Goal: Information Seeking & Learning: Learn about a topic

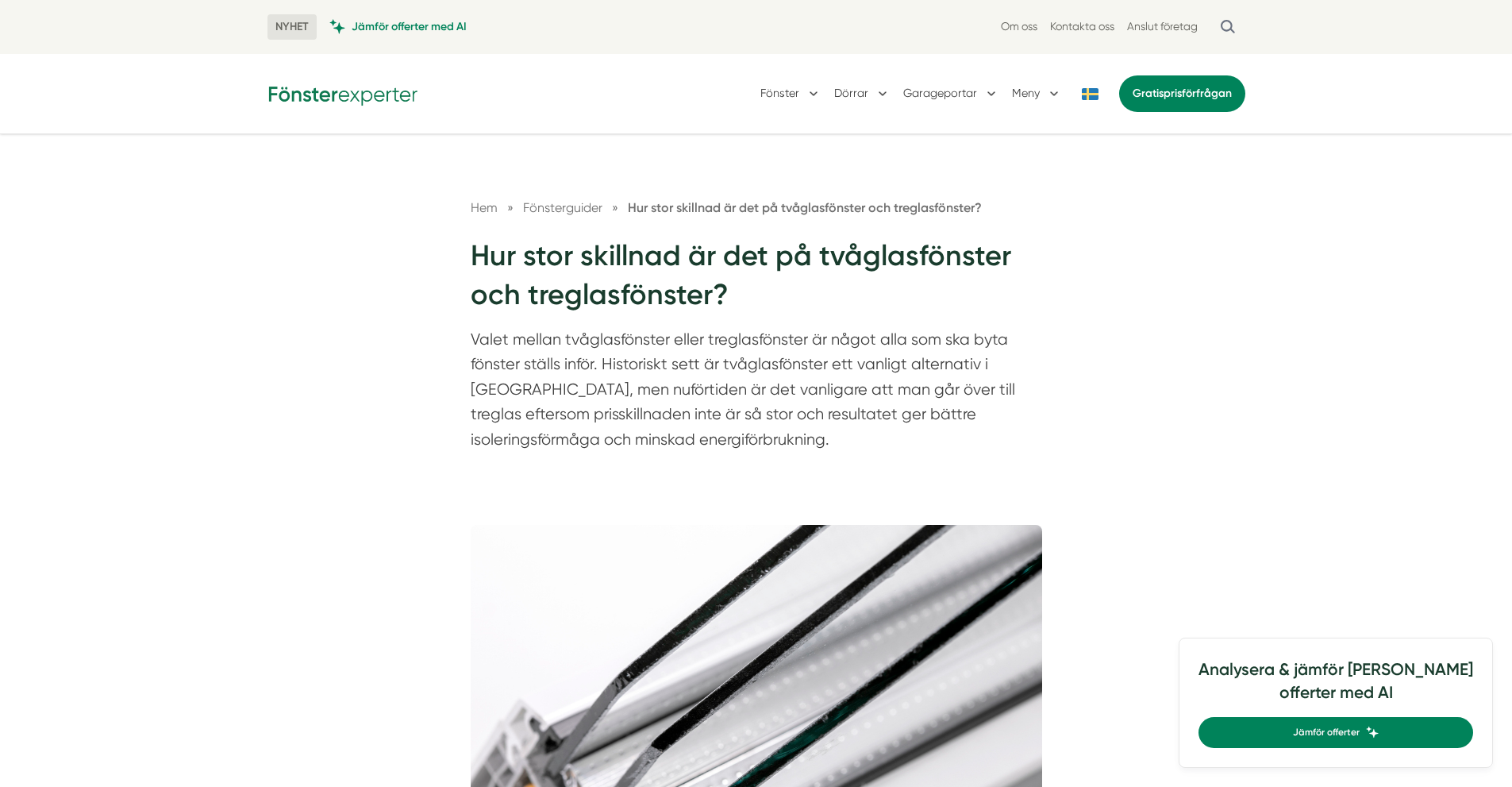
scroll to position [635, 0]
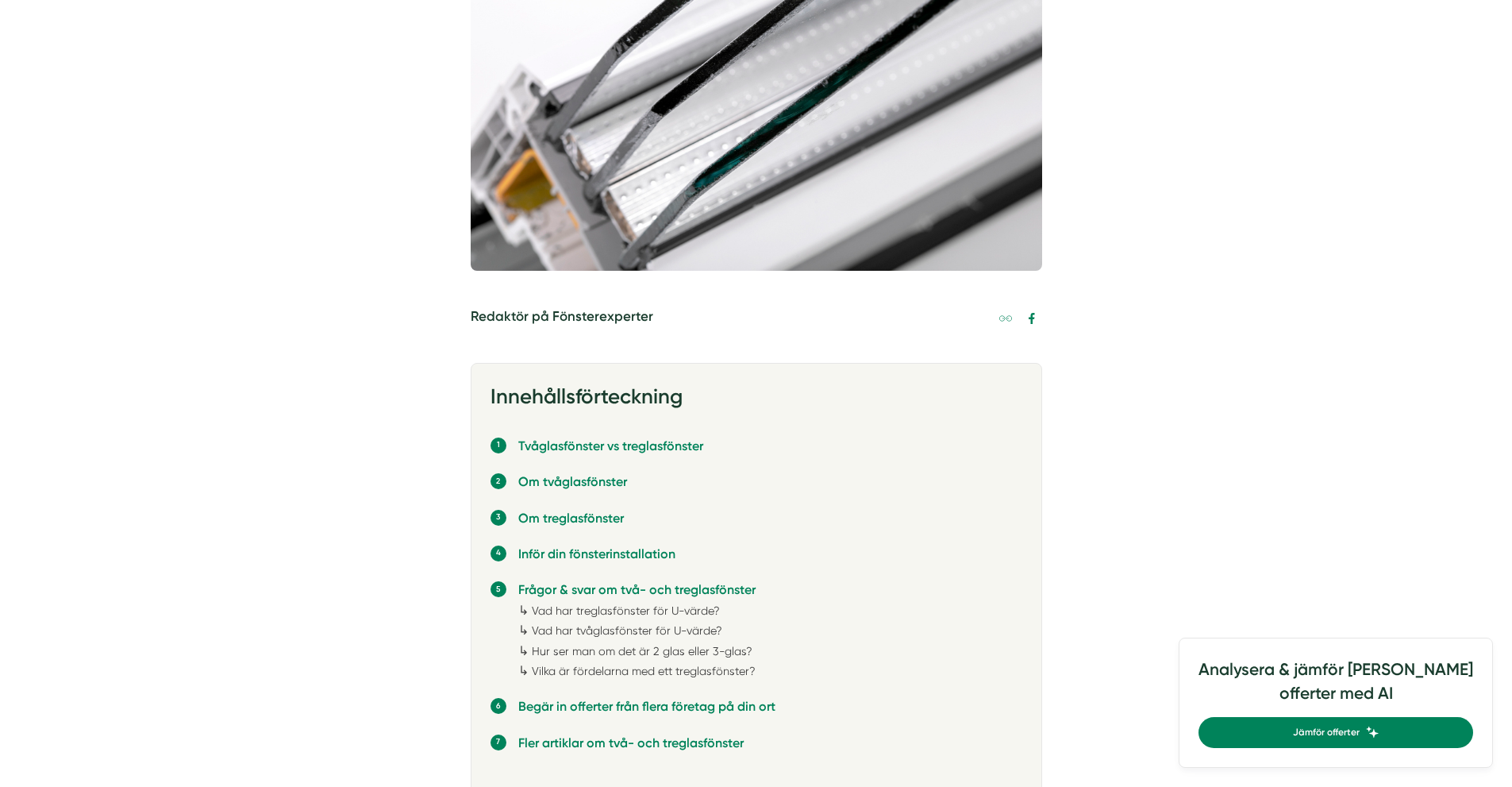
click at [622, 612] on link "Vad har treglasfönster för U-värde?" at bounding box center [625, 610] width 188 height 13
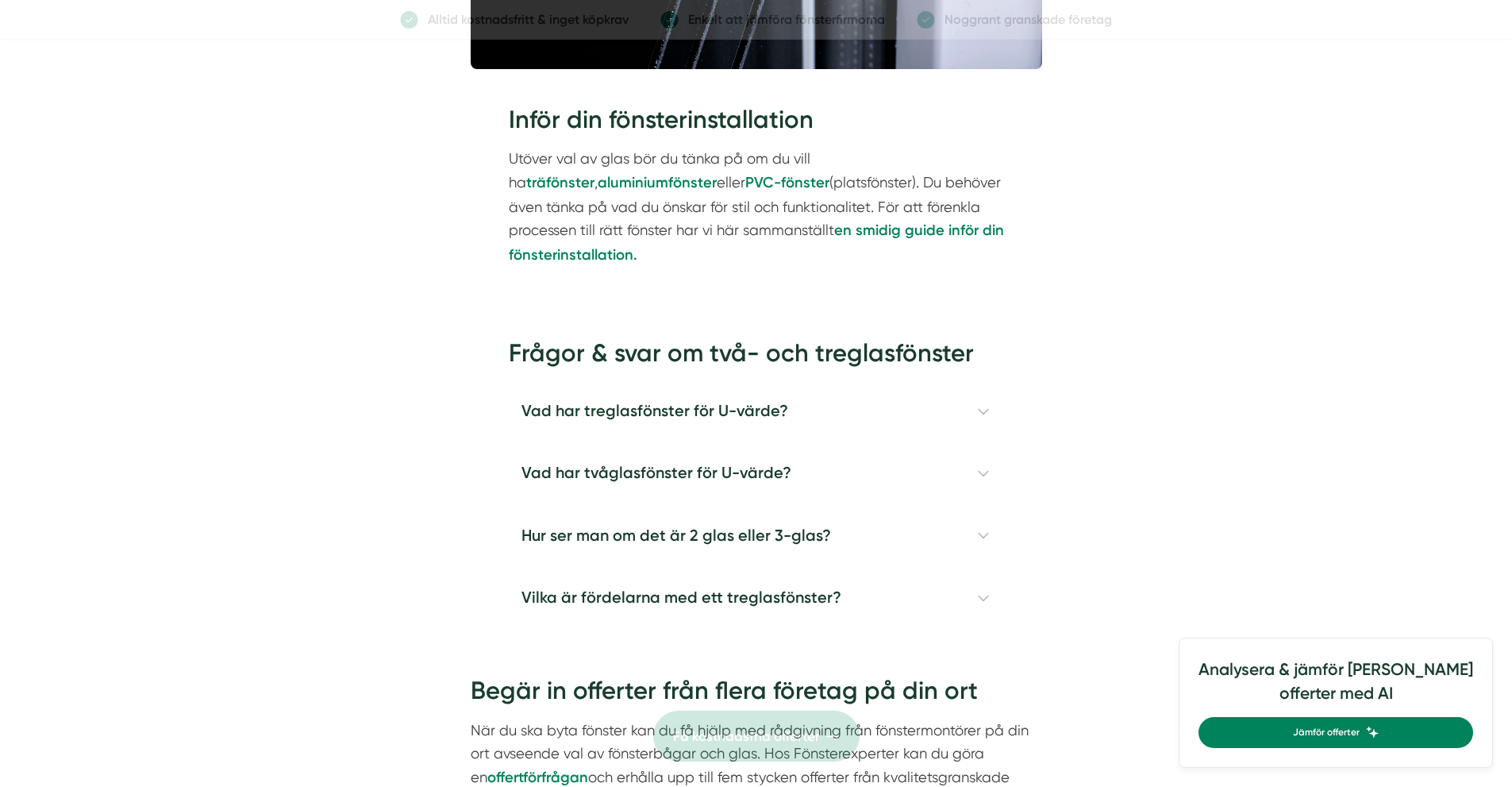
scroll to position [5011, 0]
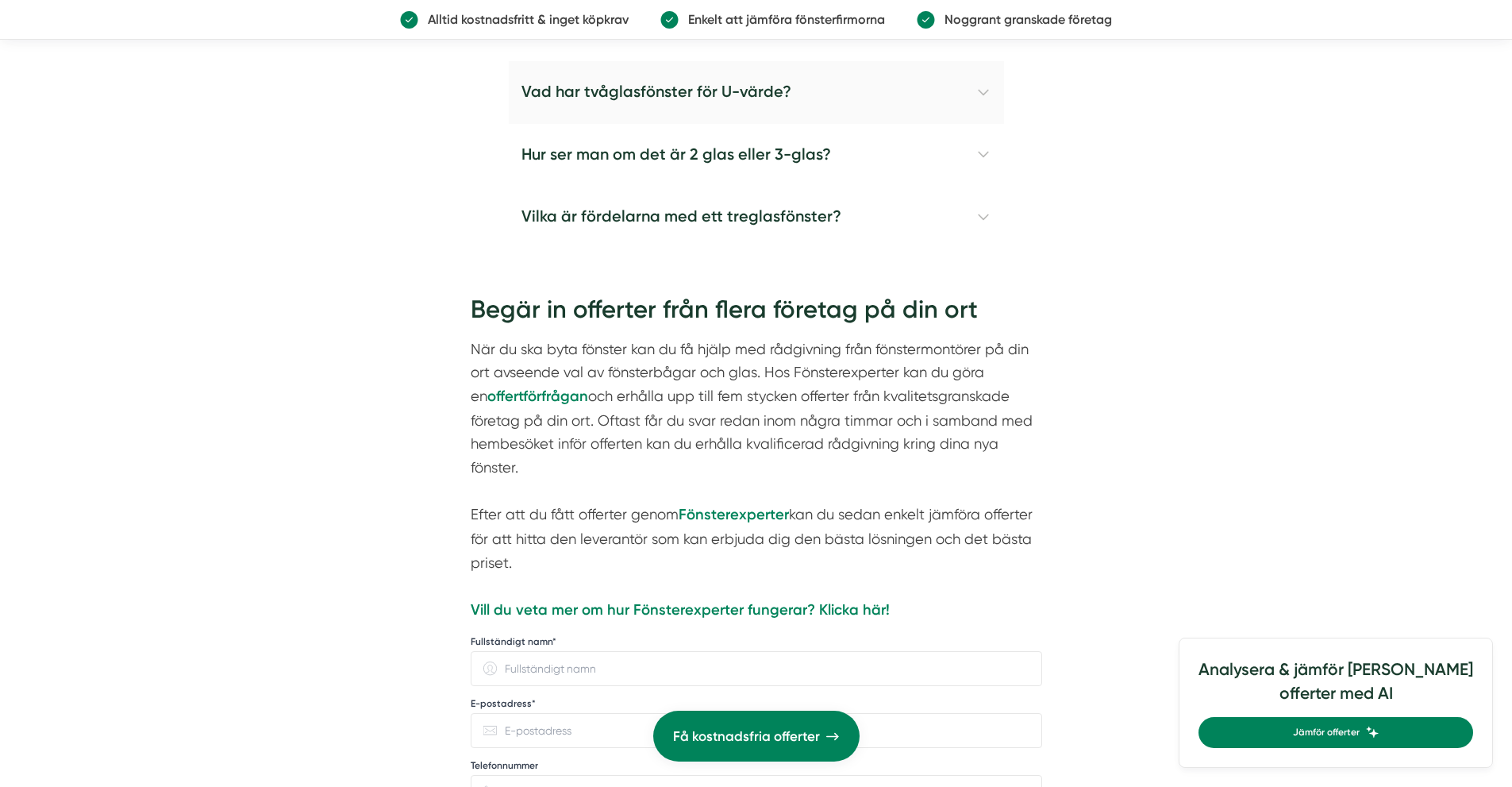
click at [685, 95] on h4 "Vad har tvåglasfönster för U-värde?" at bounding box center [756, 92] width 495 height 62
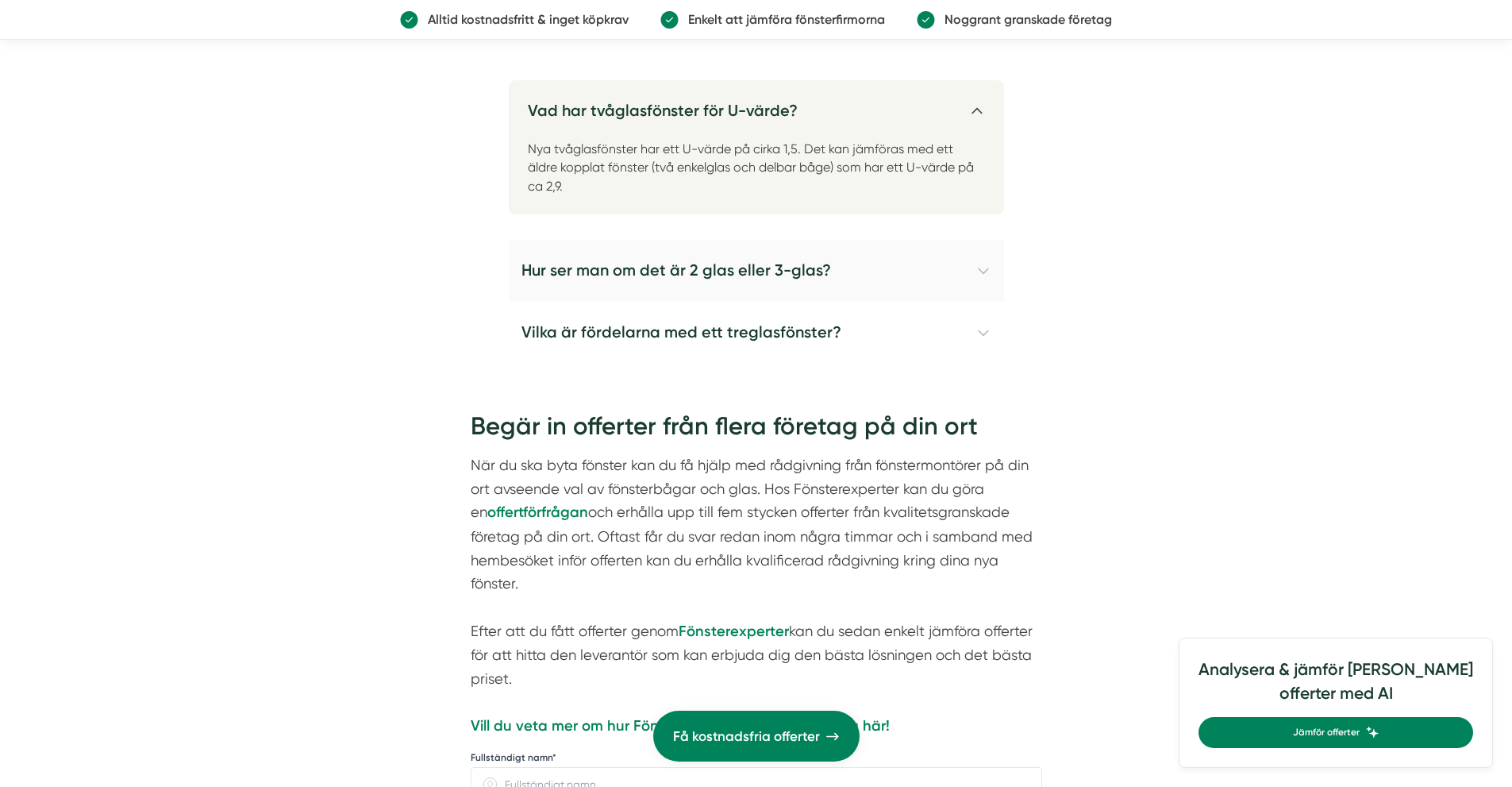
click at [705, 262] on h4 "Hur ser man om det är 2 glas eller 3-glas?" at bounding box center [756, 271] width 495 height 62
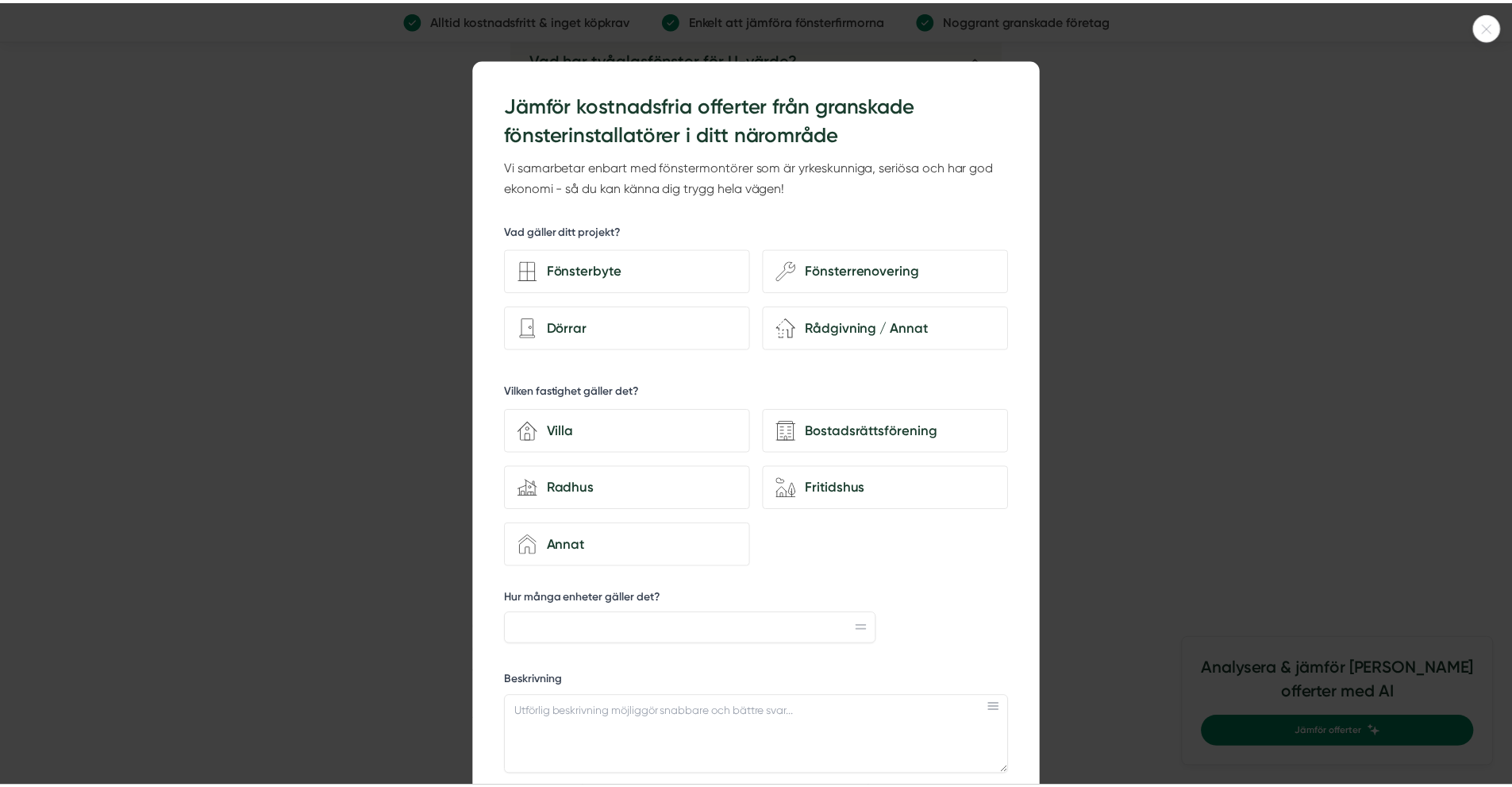
scroll to position [5091, 0]
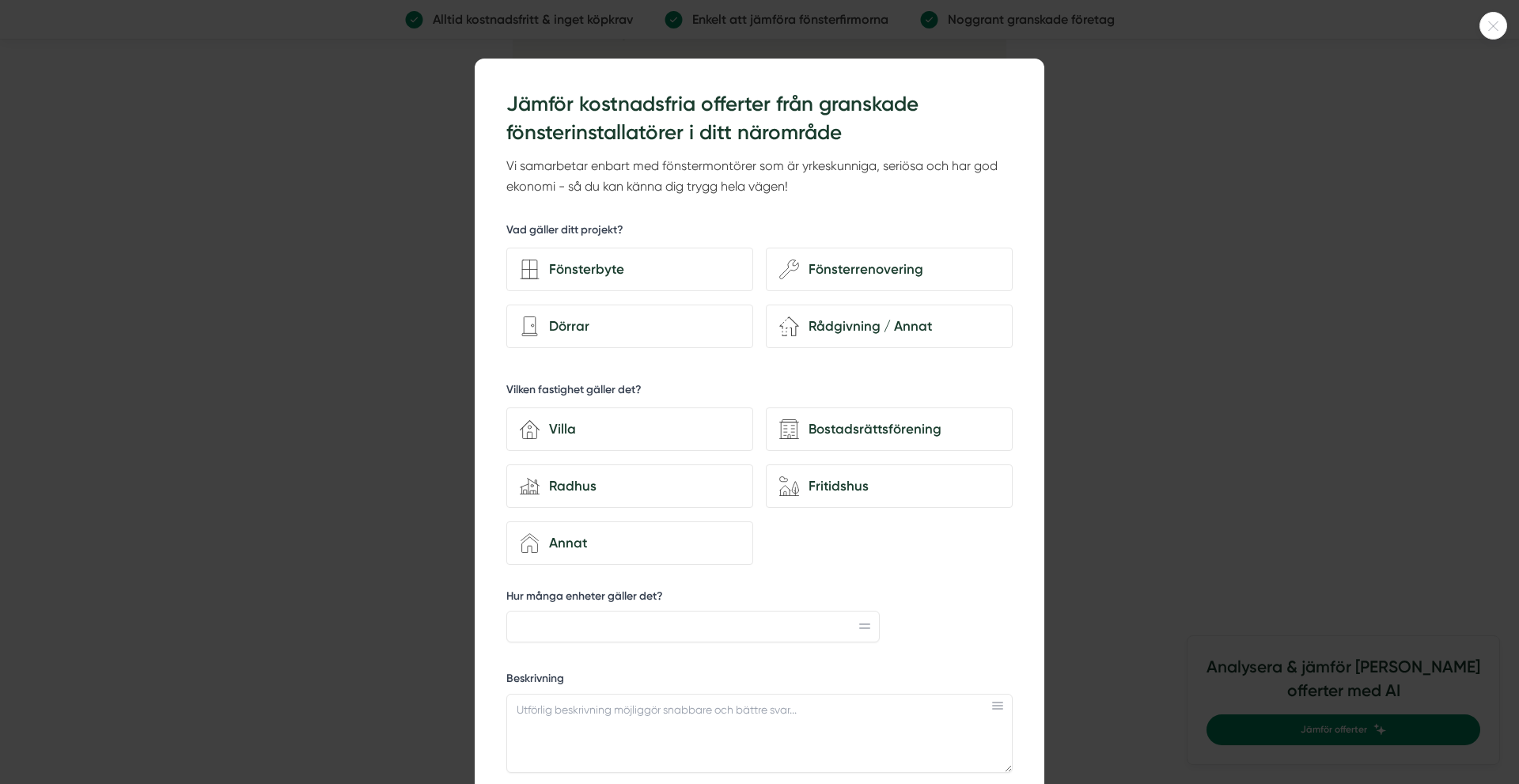
click at [1498, 27] on icon at bounding box center [1492, 26] width 26 height 9
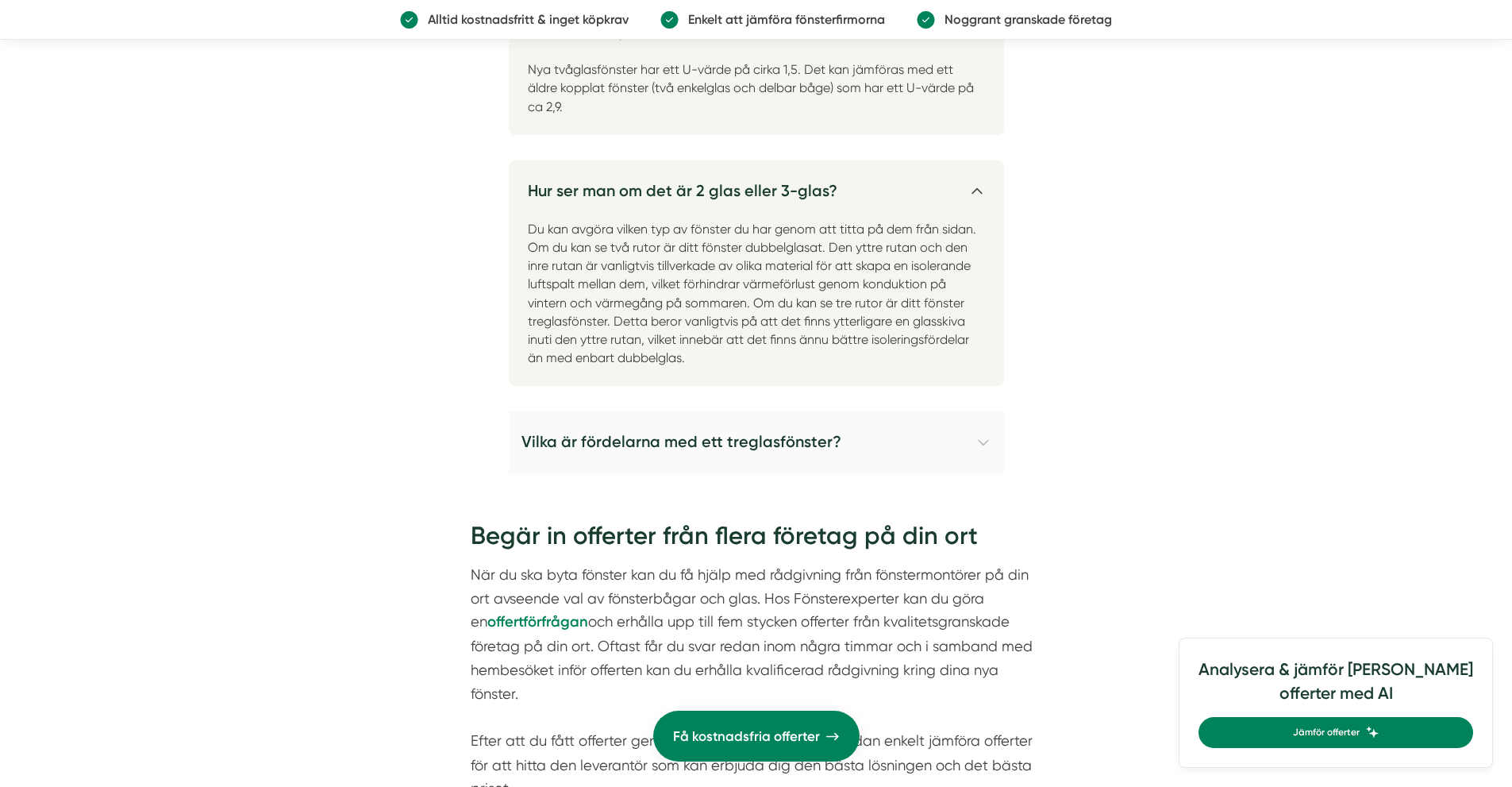
click at [683, 419] on h4 "Vilka är fördelarna med ett treglasfönster?" at bounding box center [756, 442] width 495 height 62
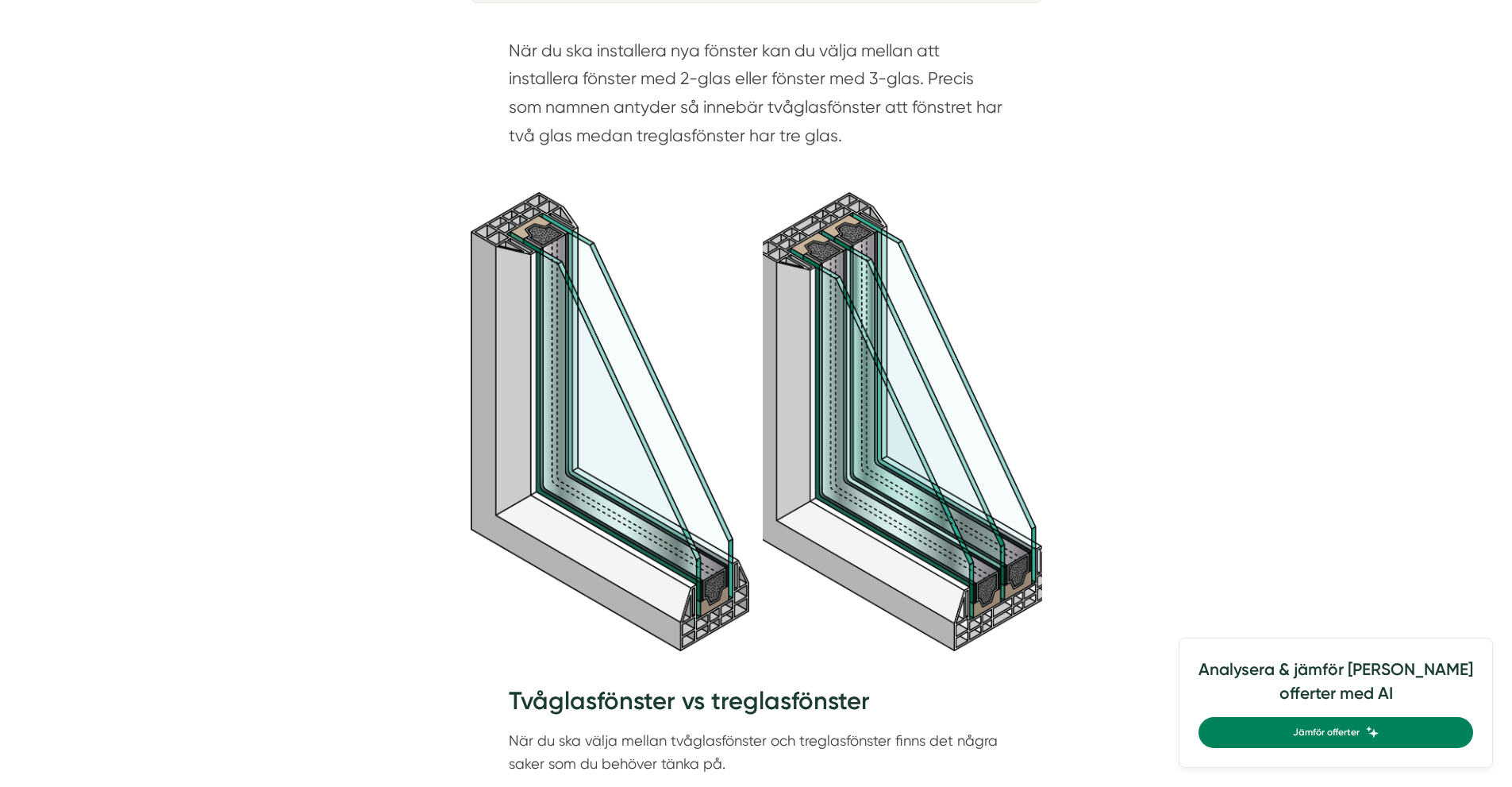
scroll to position [883, 0]
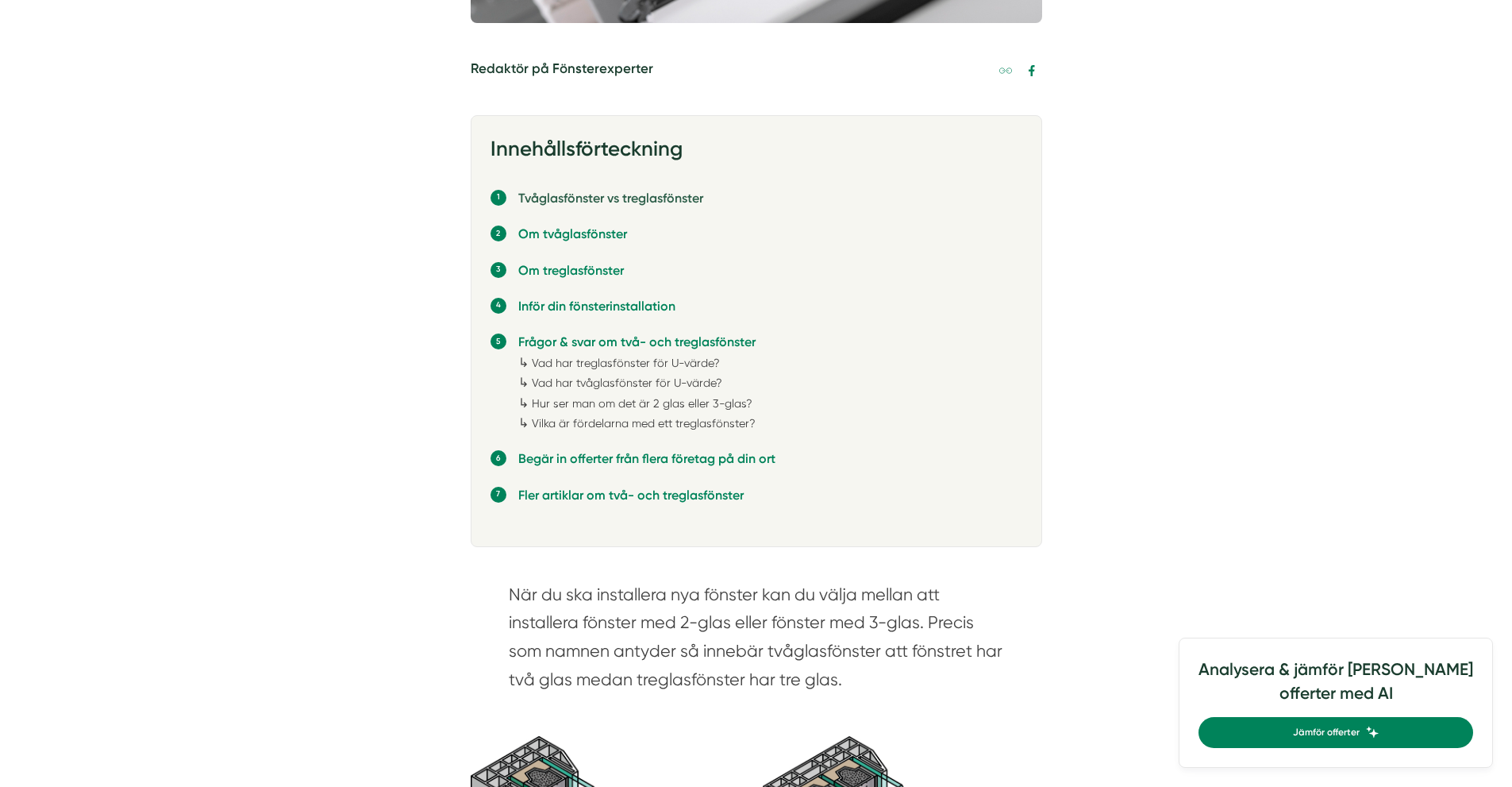
click at [605, 198] on link "Tvåglasfönster vs treglasfönster" at bounding box center [610, 198] width 185 height 15
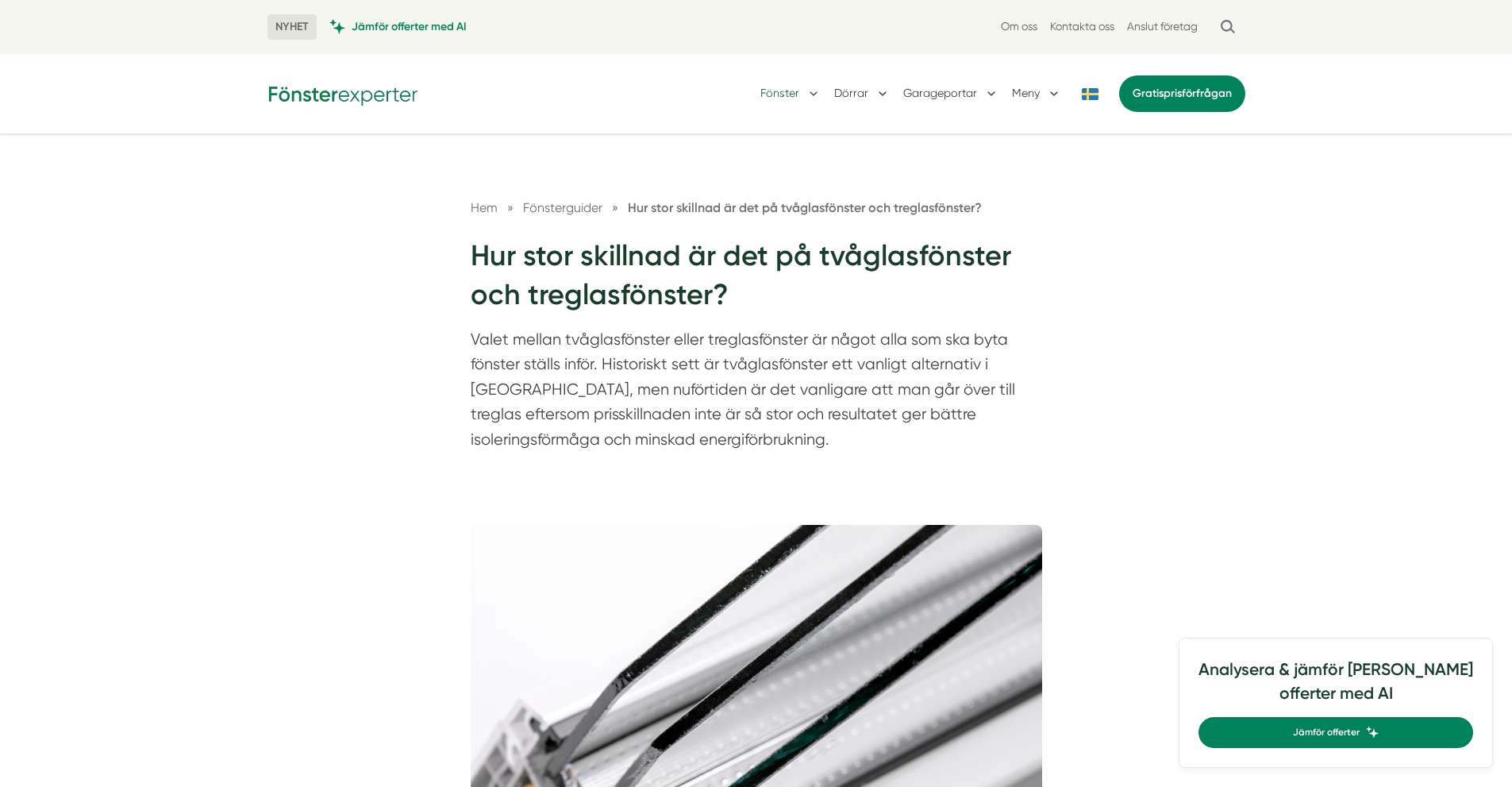
click at [779, 93] on button "Fönster" at bounding box center [790, 93] width 61 height 41
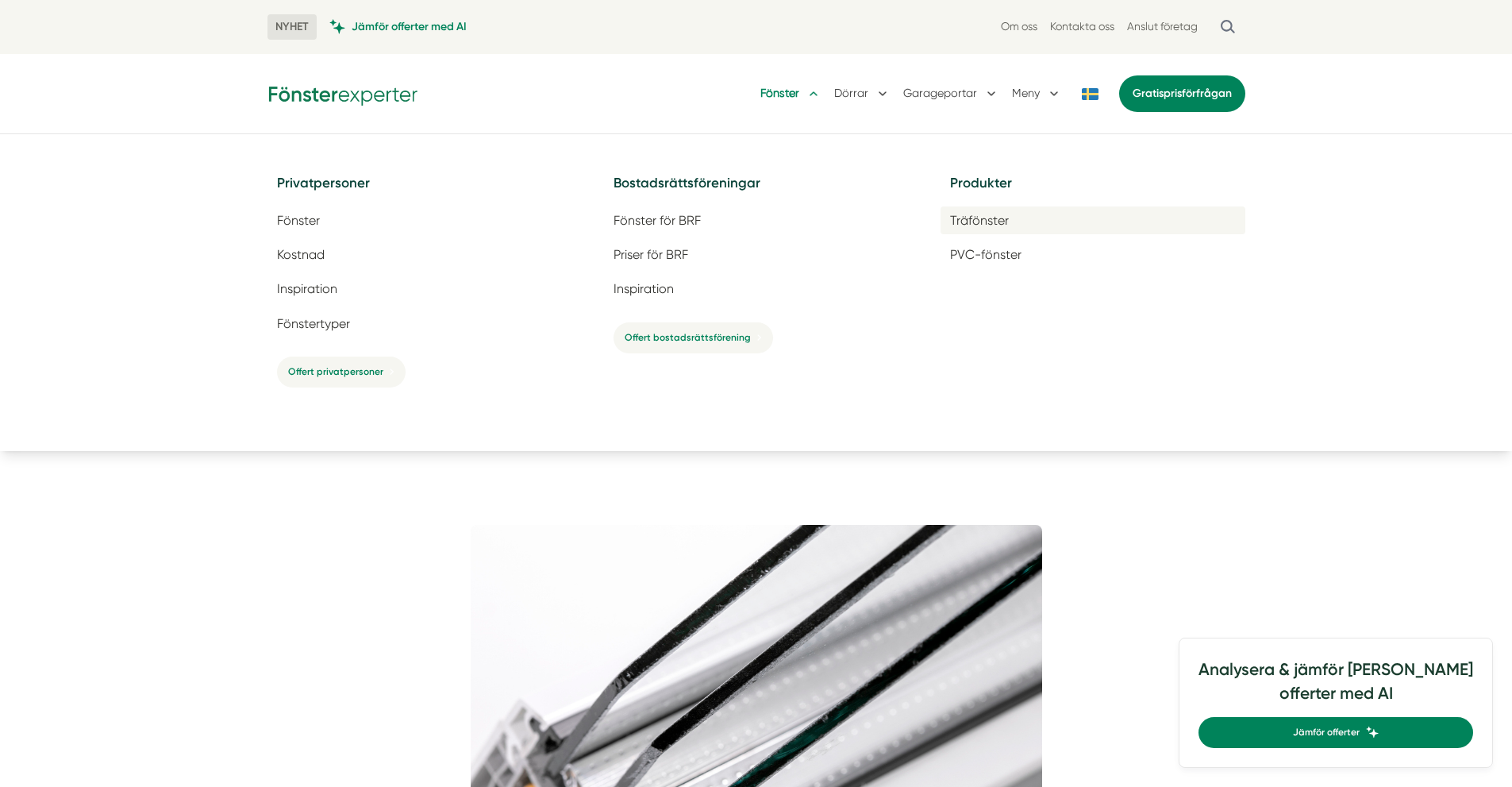
click at [981, 222] on span "Träfönster" at bounding box center [979, 220] width 59 height 15
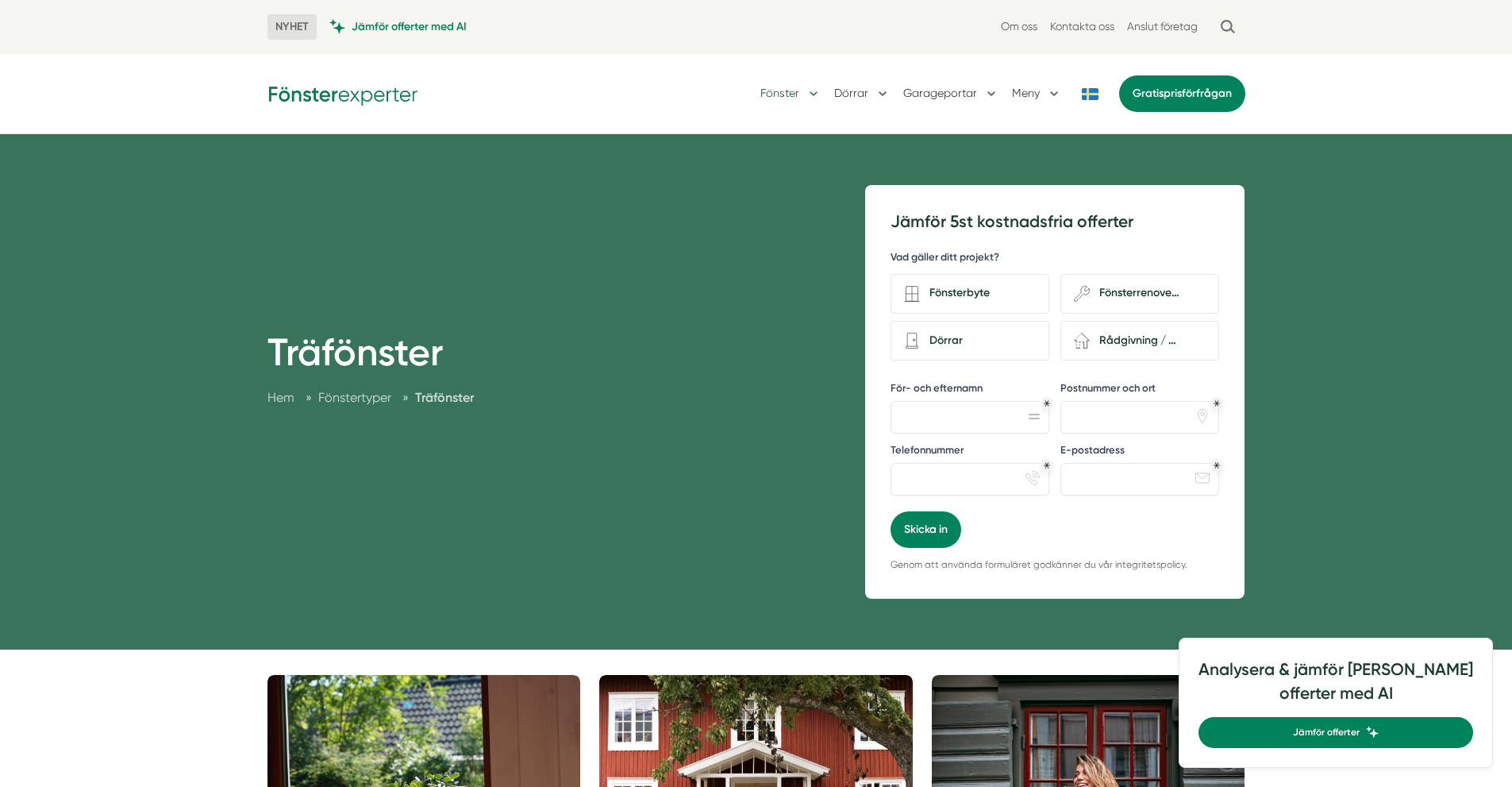
click at [776, 95] on button "Fönster" at bounding box center [790, 93] width 61 height 41
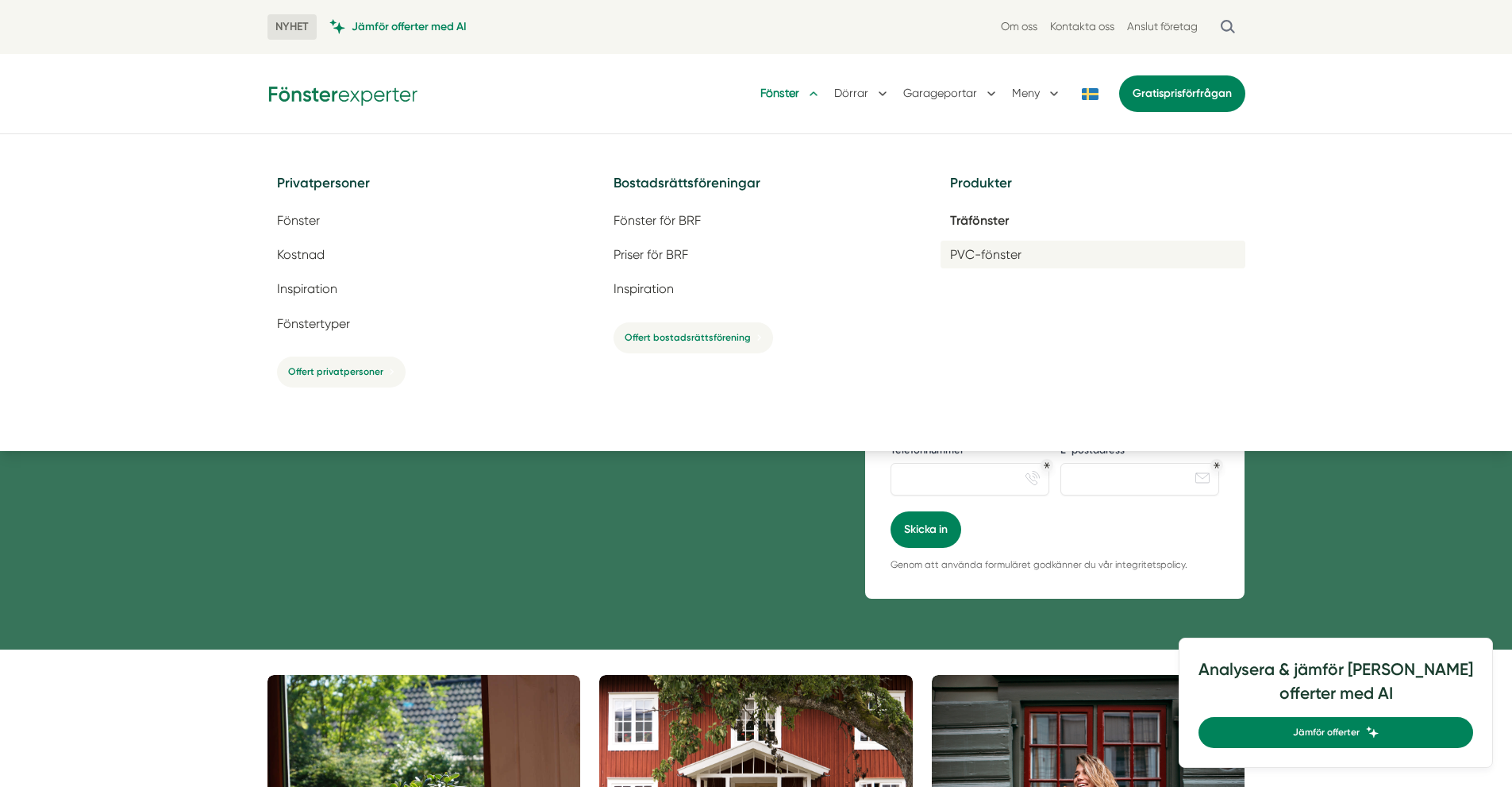
click at [991, 244] on link "PVC-fönster" at bounding box center [1092, 254] width 305 height 28
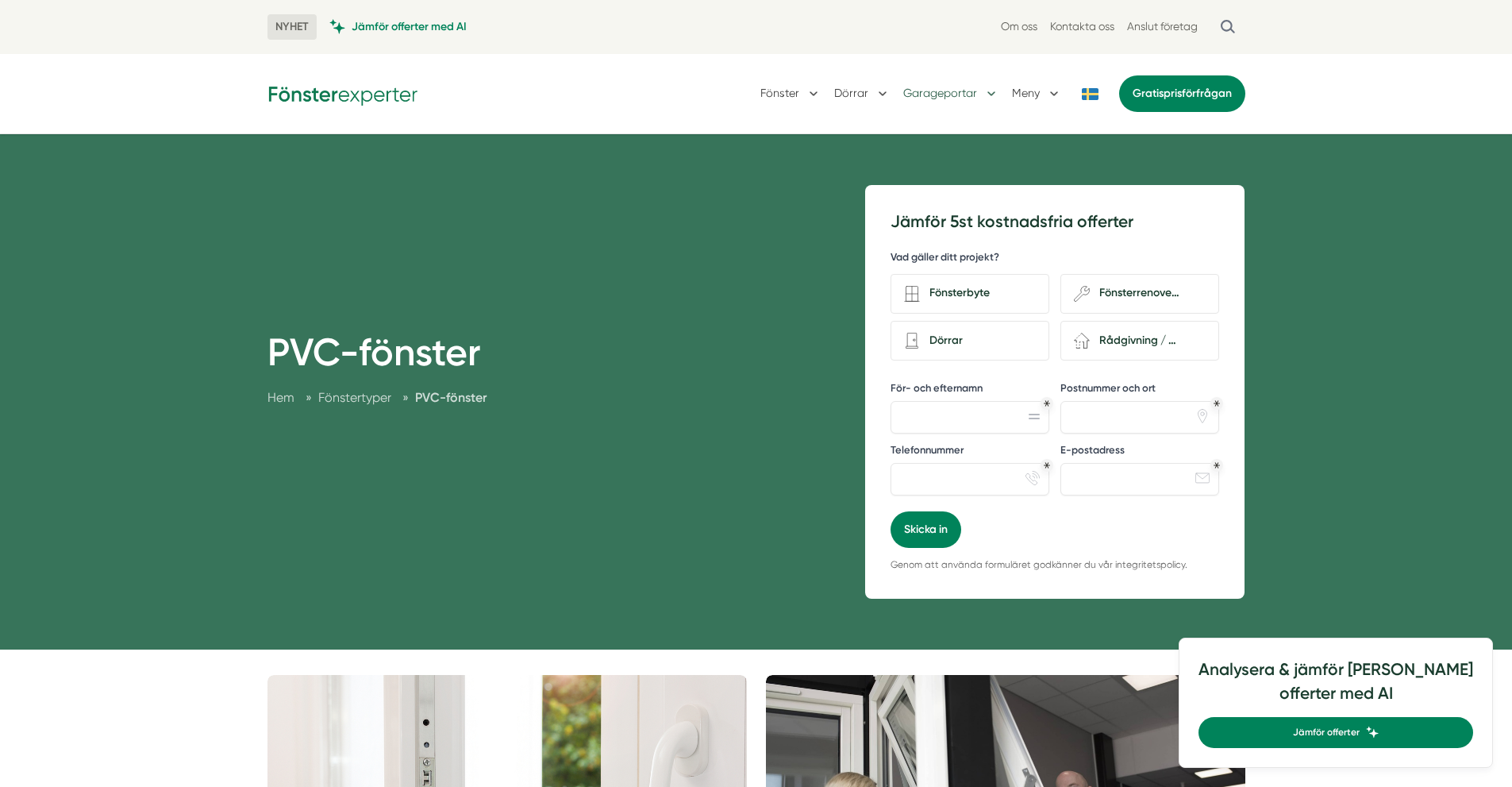
click at [963, 89] on button "Garageportar" at bounding box center [950, 93] width 96 height 41
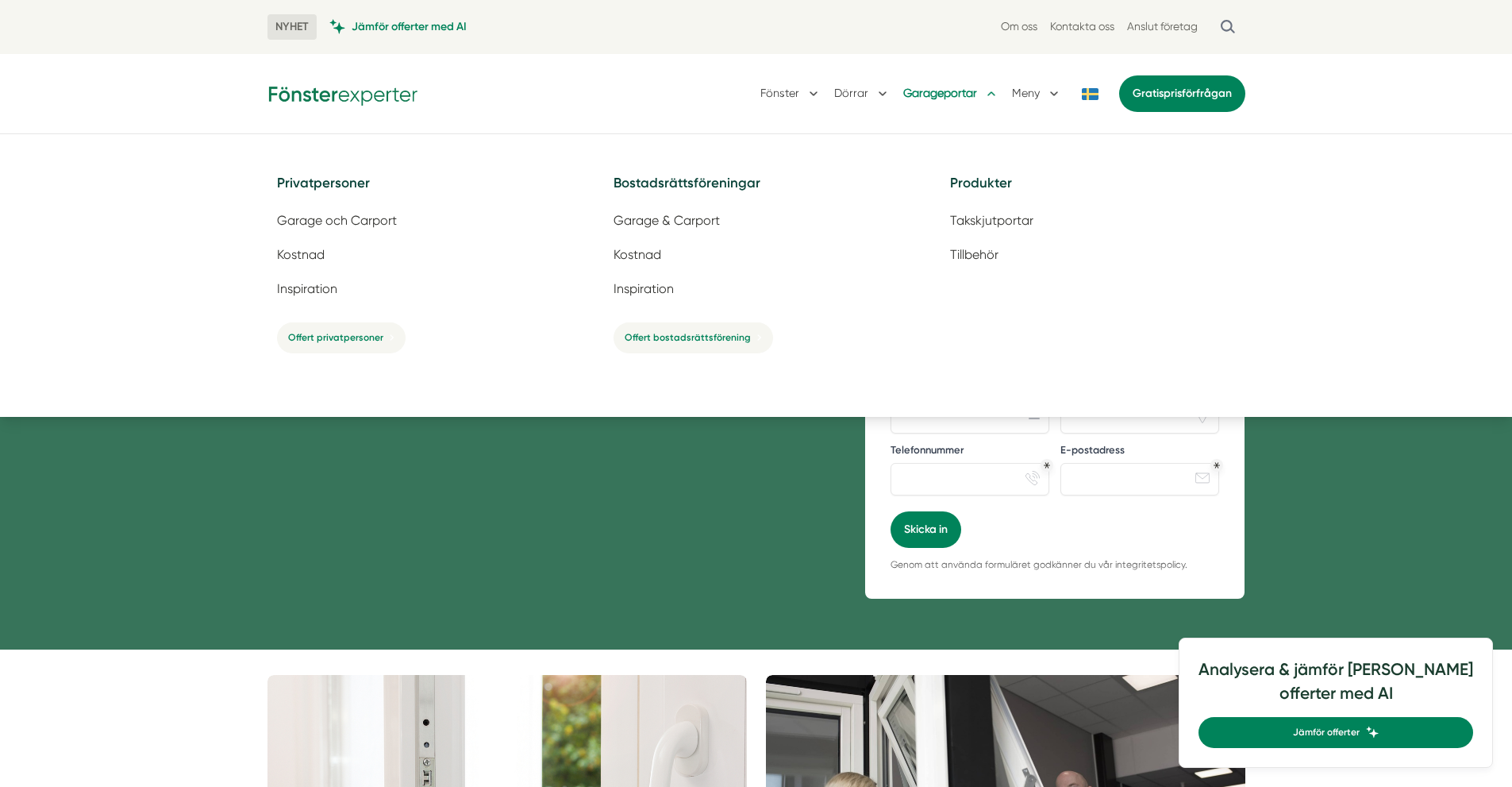
click at [963, 89] on button "Garageportar" at bounding box center [950, 93] width 96 height 41
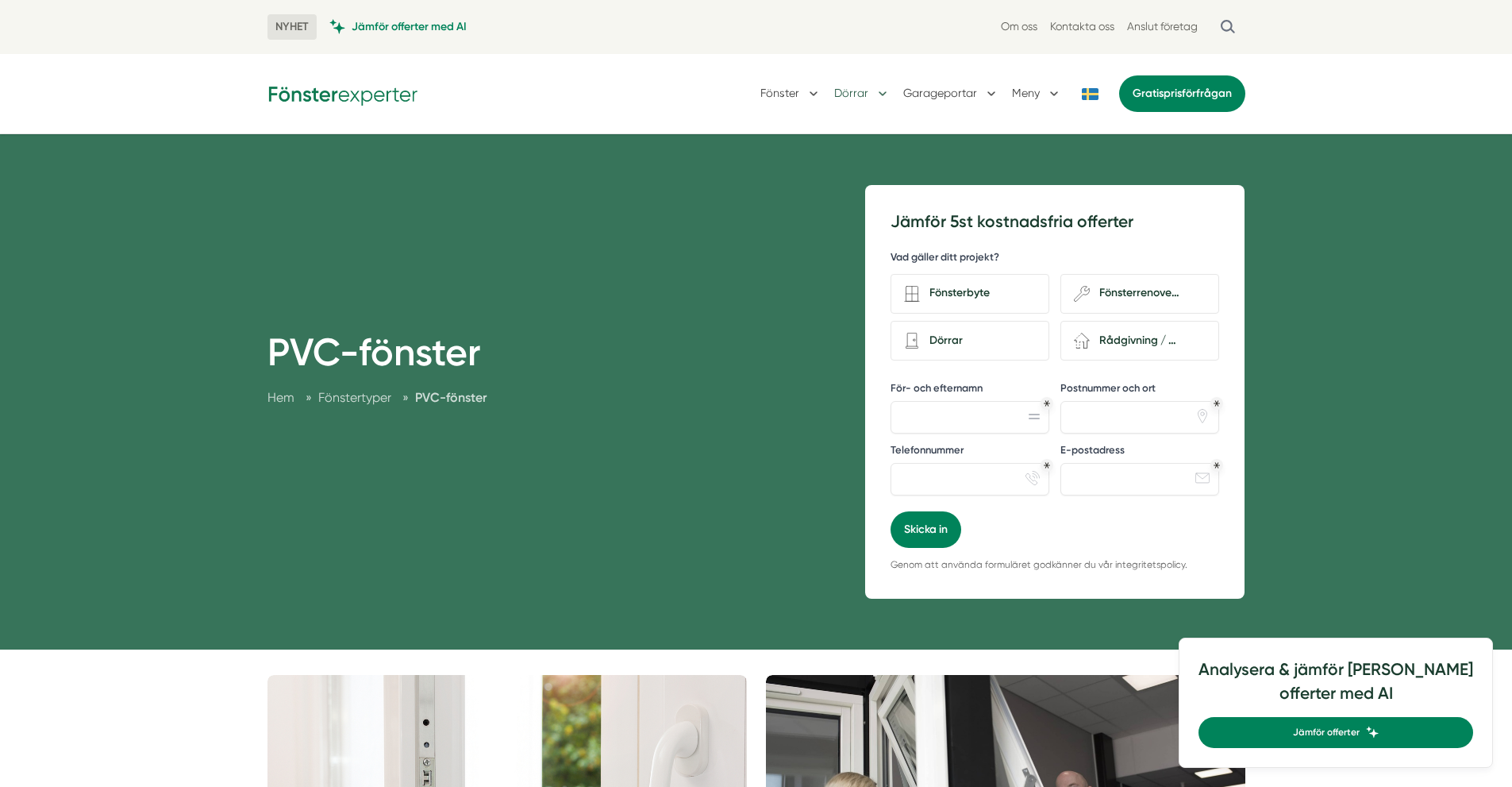
click at [885, 95] on div "Fönster Dörrar Garageportar Meny Gratis prisförfrågan" at bounding box center [1002, 93] width 485 height 41
click at [876, 94] on button "Dörrar" at bounding box center [862, 93] width 56 height 41
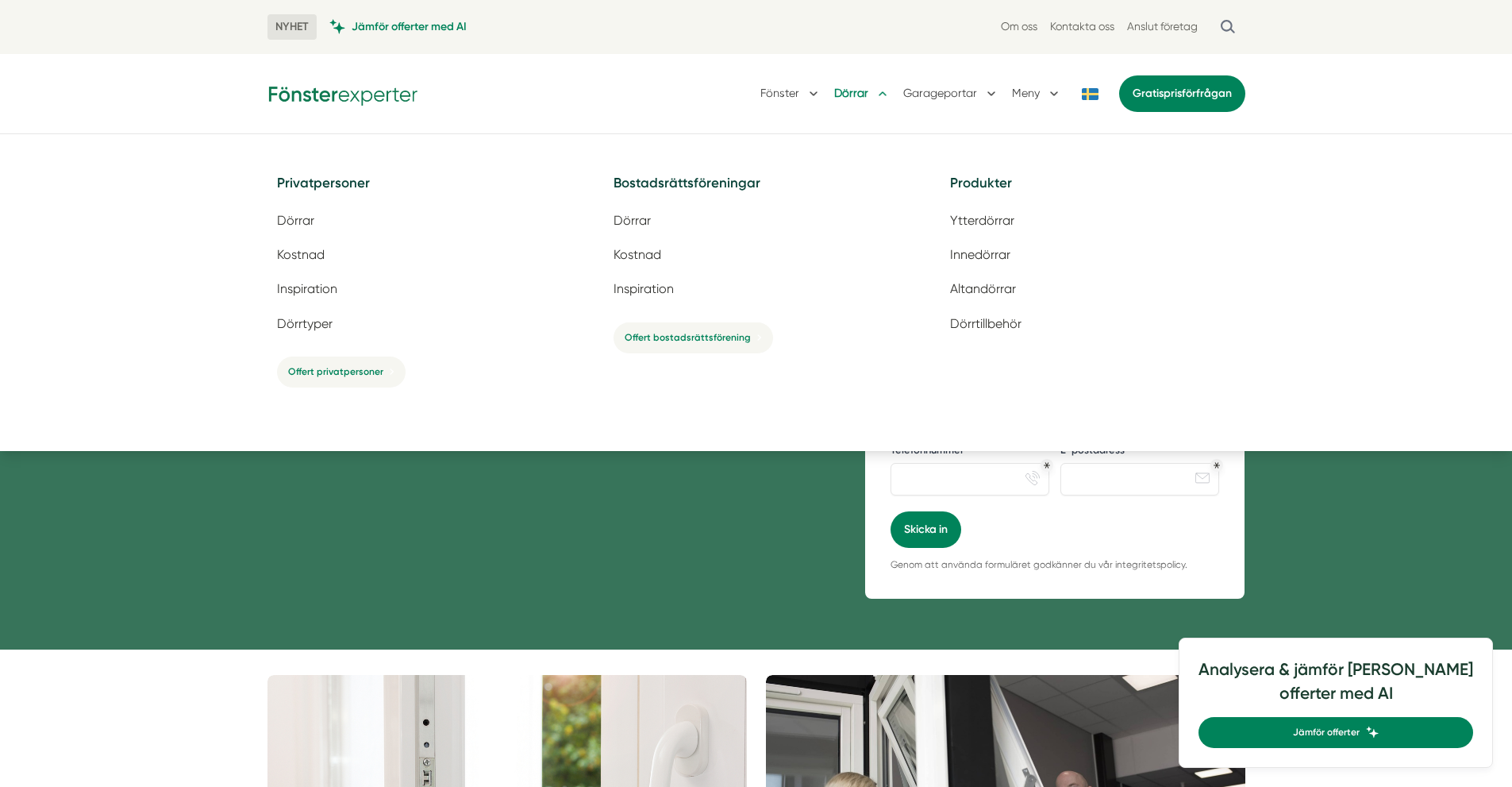
click at [868, 93] on button "Dörrar" at bounding box center [862, 93] width 56 height 41
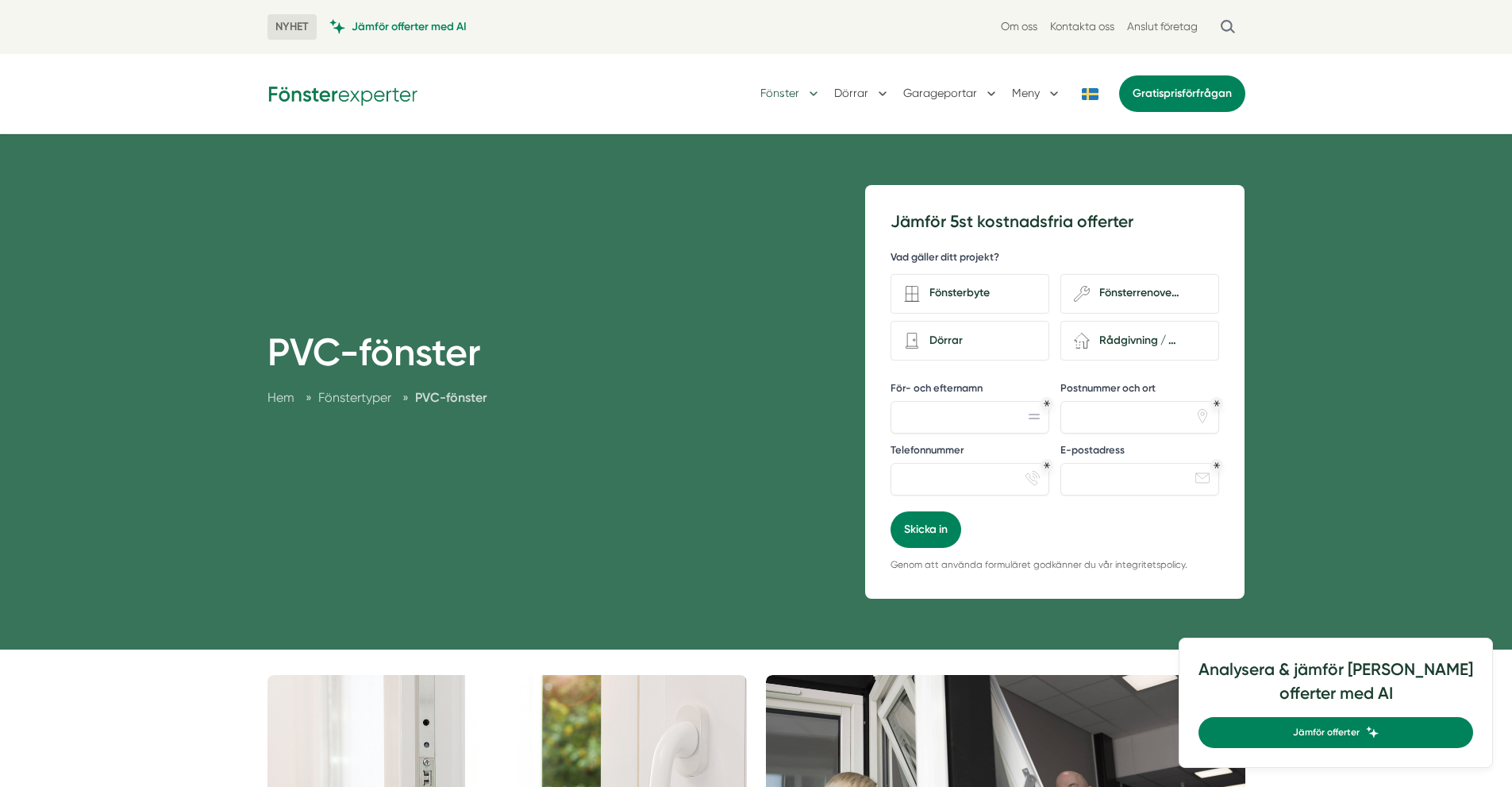
click at [763, 88] on button "Fönster" at bounding box center [790, 93] width 61 height 41
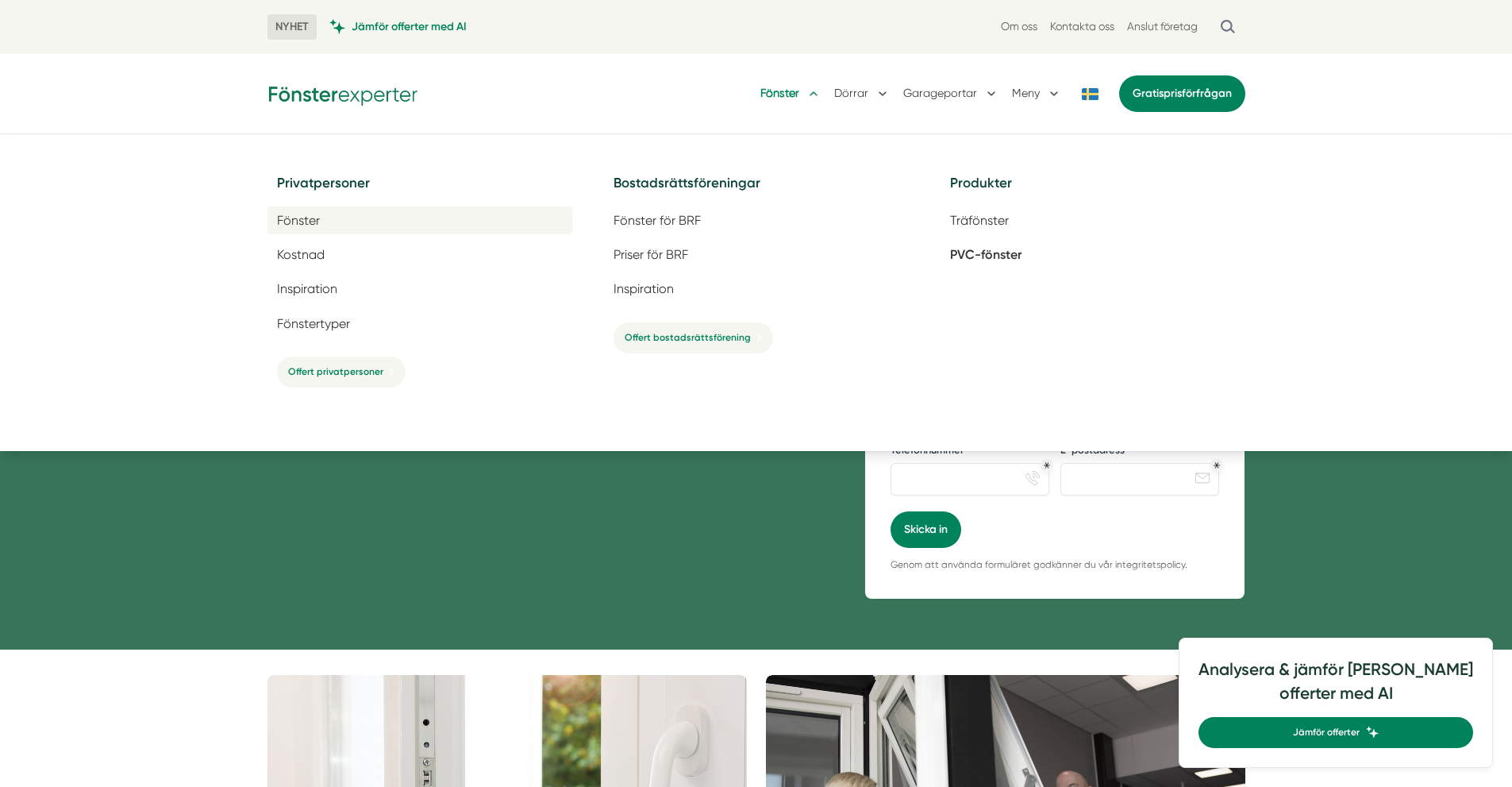
click at [311, 216] on span "Fönster" at bounding box center [298, 220] width 43 height 15
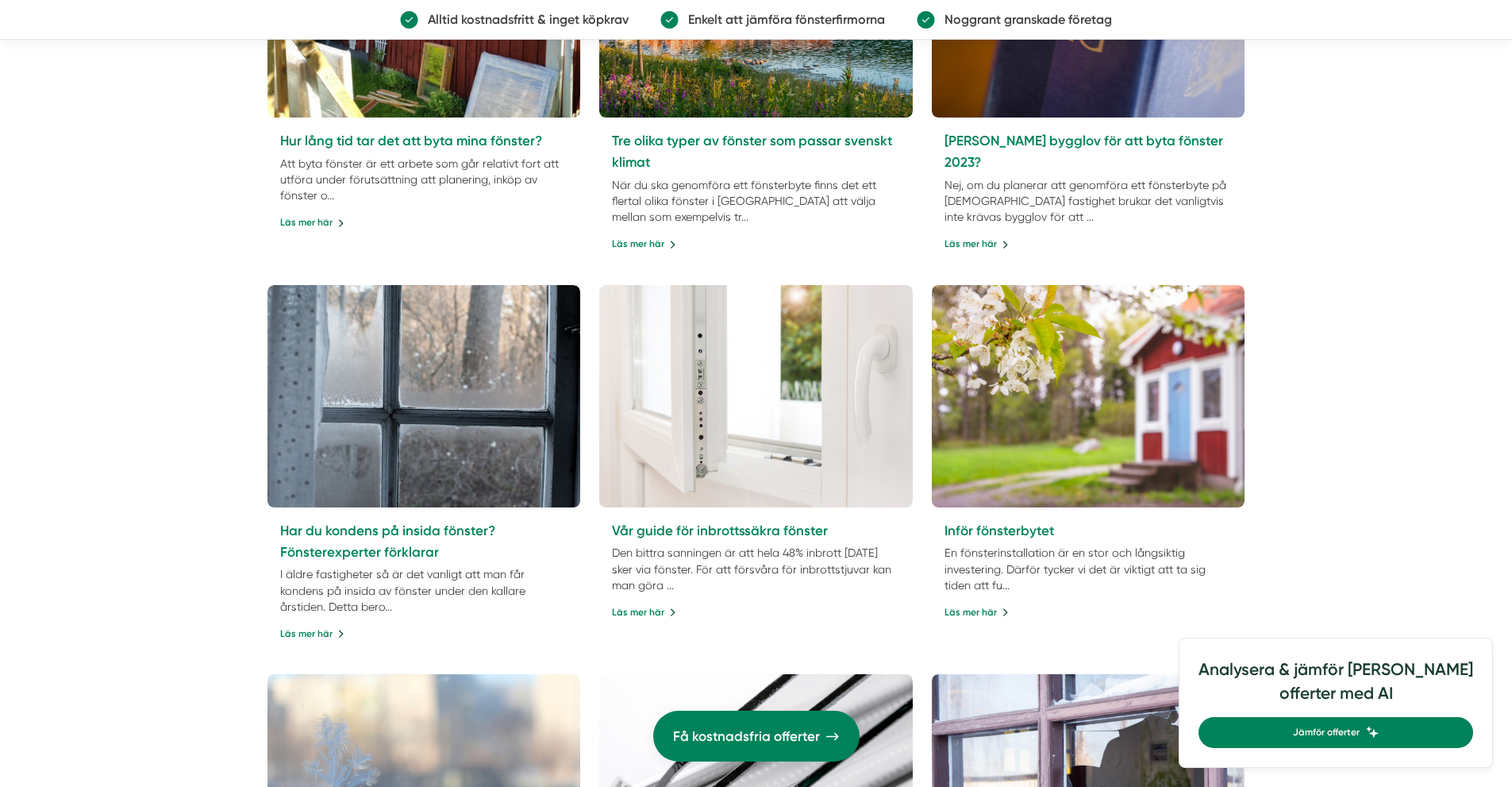
scroll to position [2144, 0]
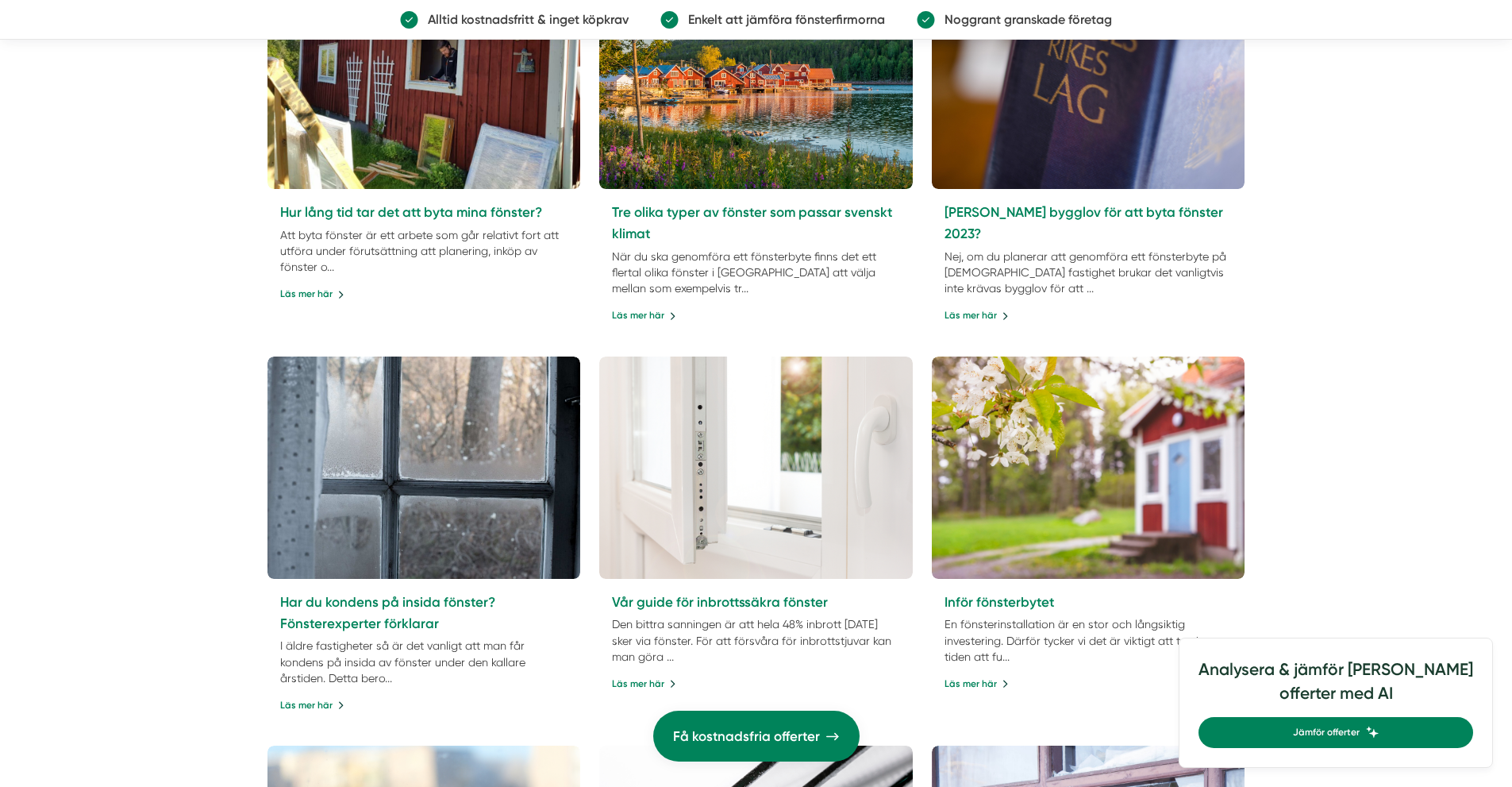
drag, startPoint x: 258, startPoint y: 506, endPoint x: 356, endPoint y: 179, distance: 341.4
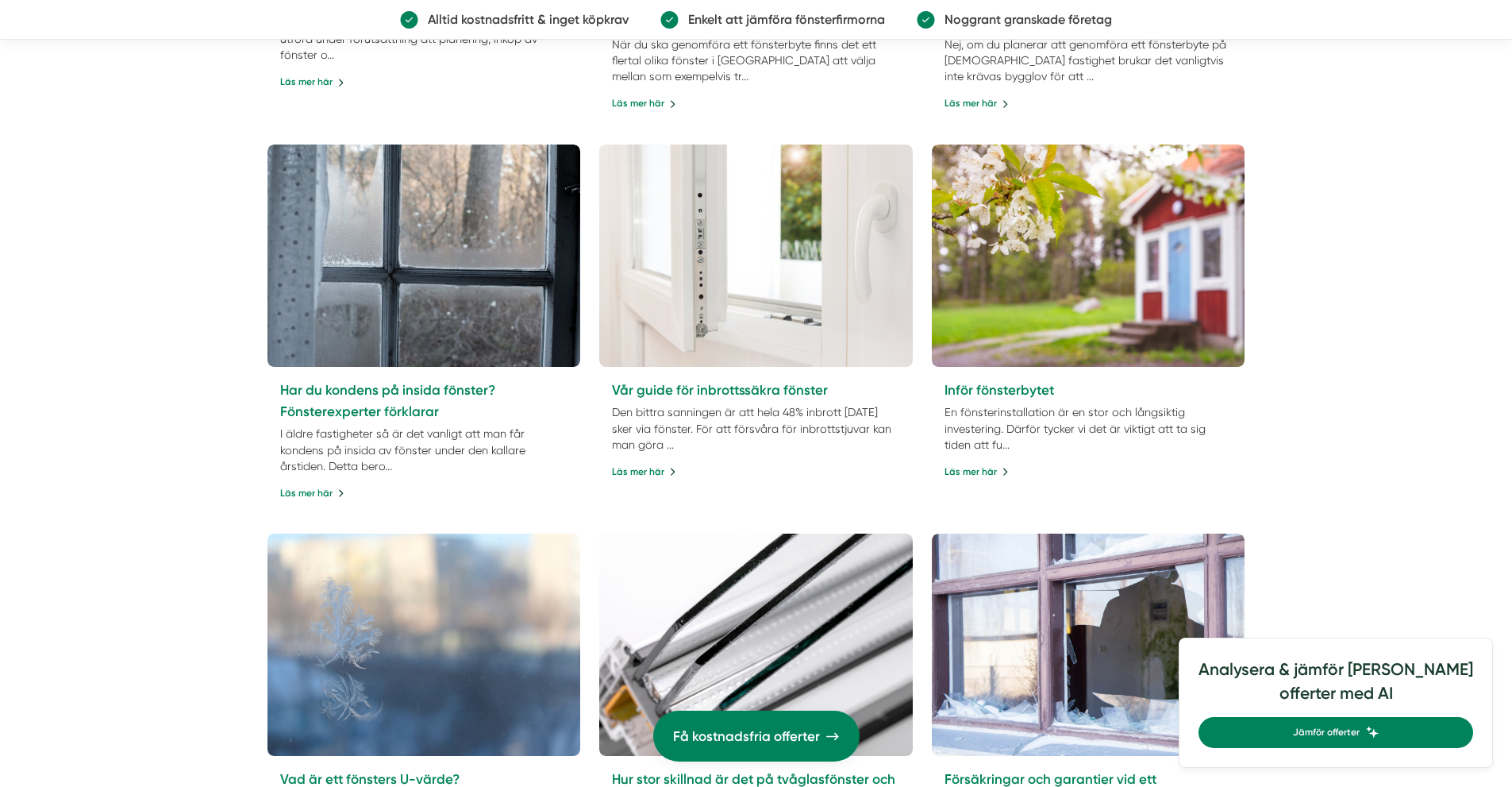
scroll to position [0, 0]
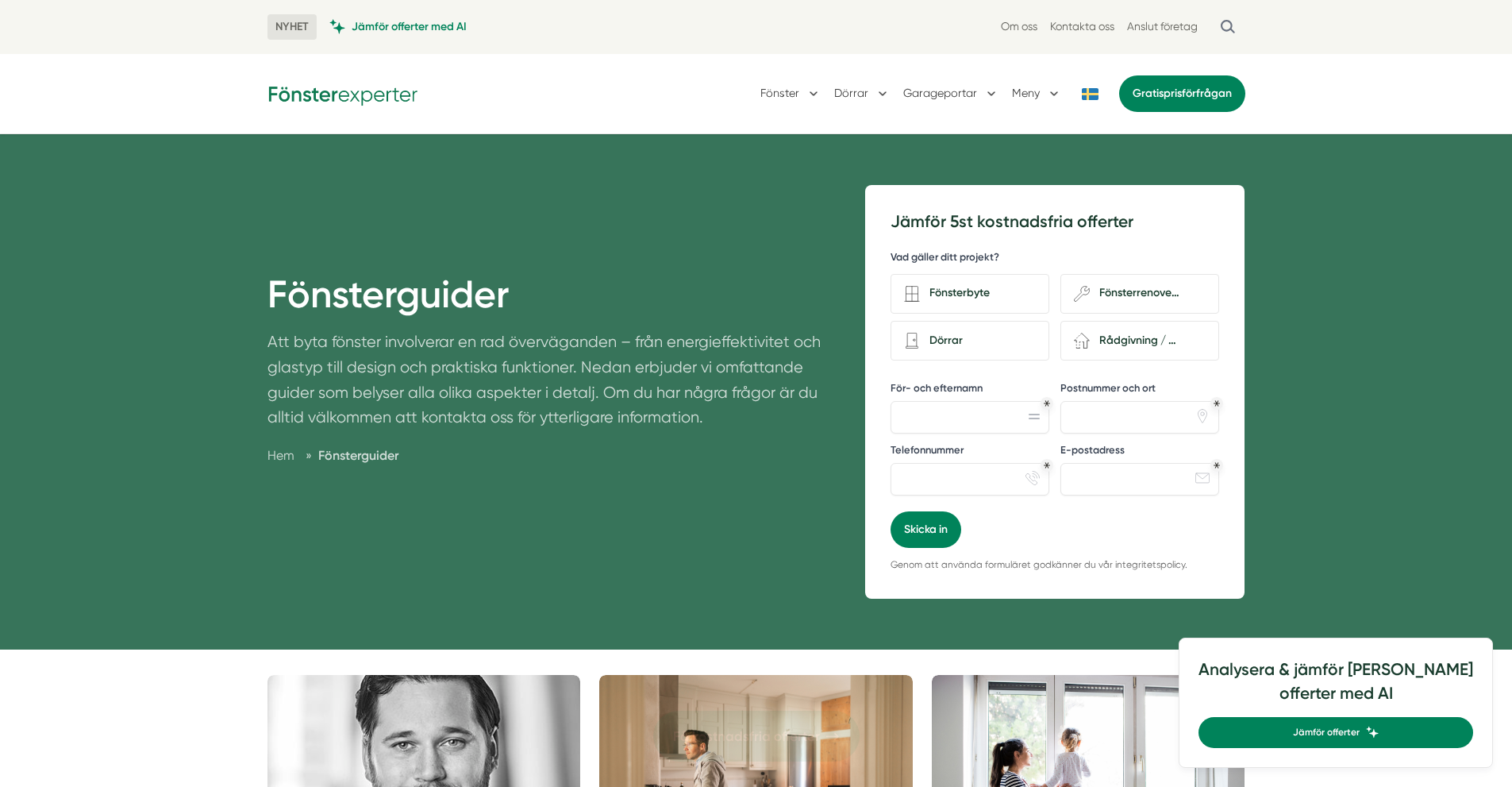
drag, startPoint x: 168, startPoint y: 500, endPoint x: 185, endPoint y: 204, distance: 296.5
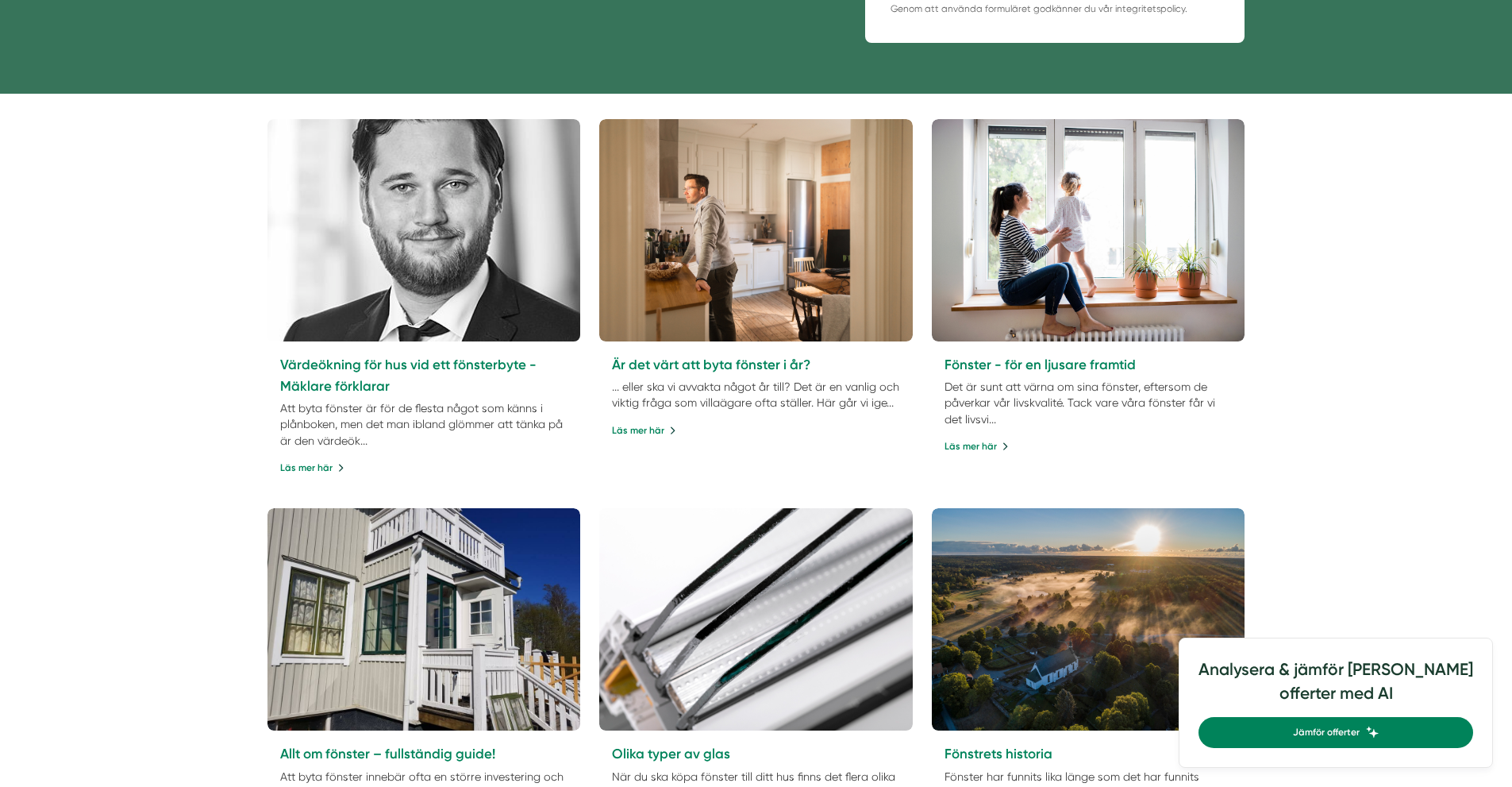
scroll to position [873, 0]
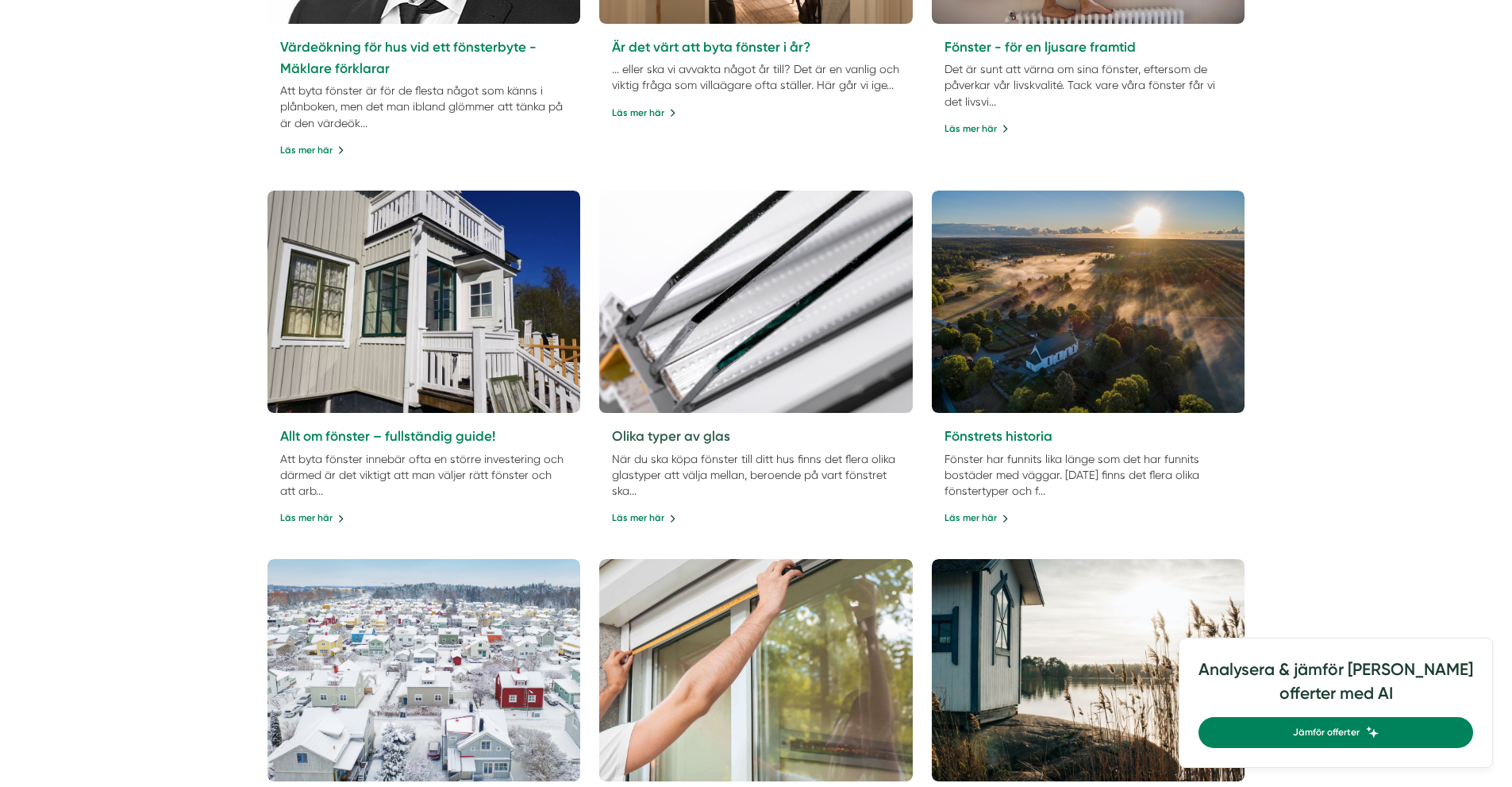
click at [697, 431] on link "Olika typer av glas" at bounding box center [670, 436] width 118 height 16
click at [814, 300] on img at bounding box center [755, 301] width 328 height 233
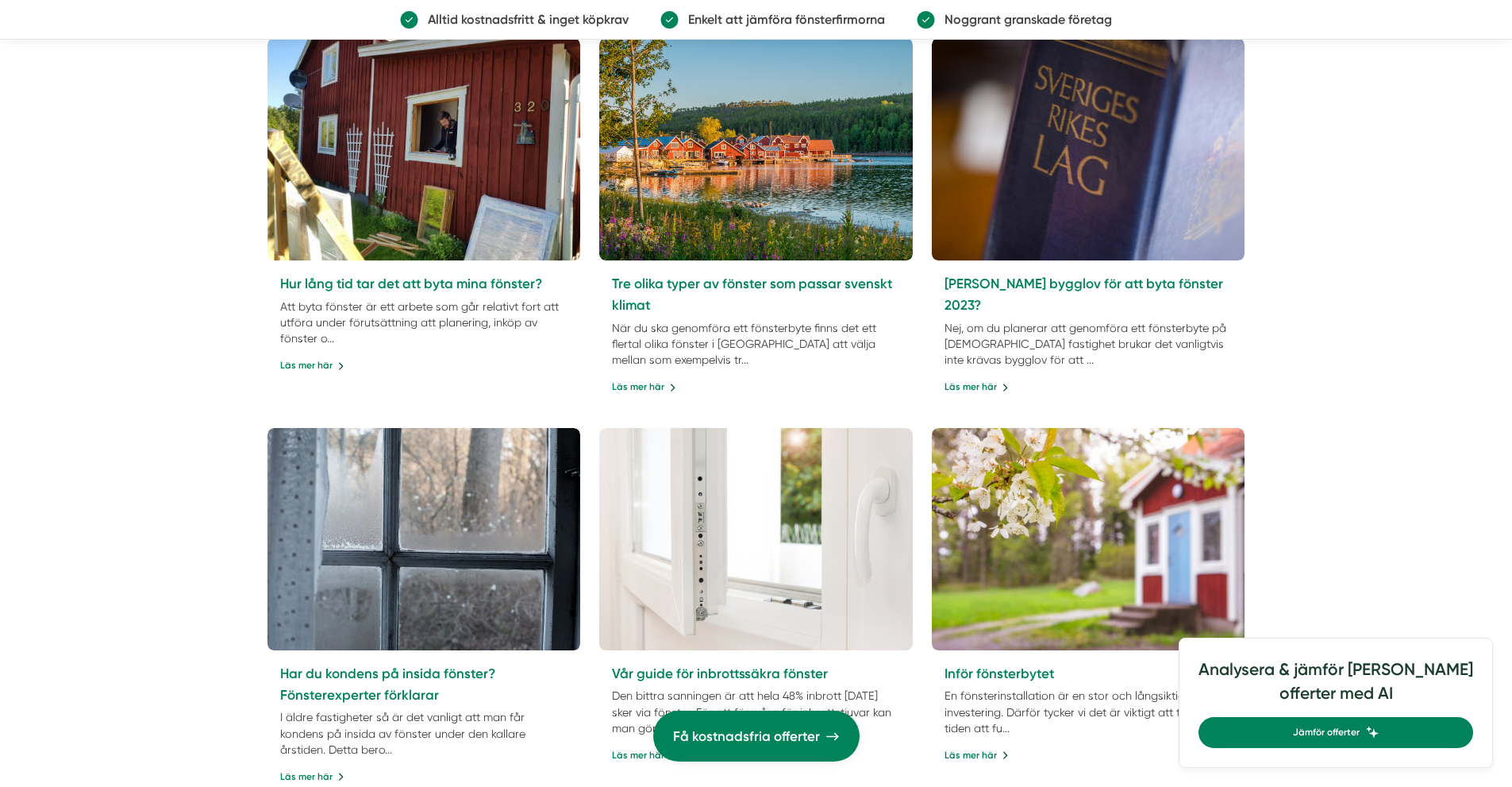
scroll to position [0, 0]
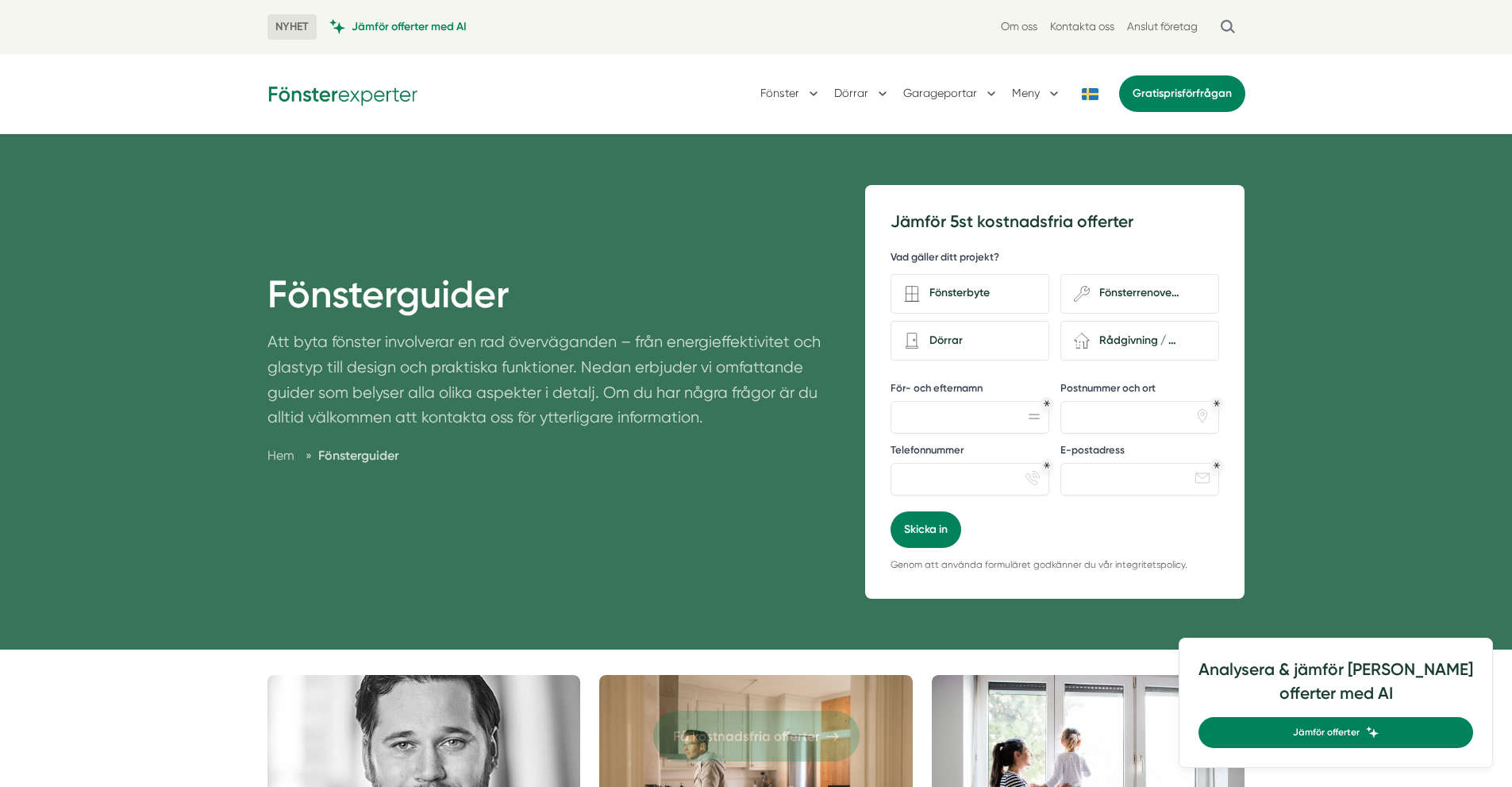
drag, startPoint x: 68, startPoint y: 494, endPoint x: 84, endPoint y: 85, distance: 409.3
click at [867, 86] on button "Dörrar" at bounding box center [862, 93] width 56 height 41
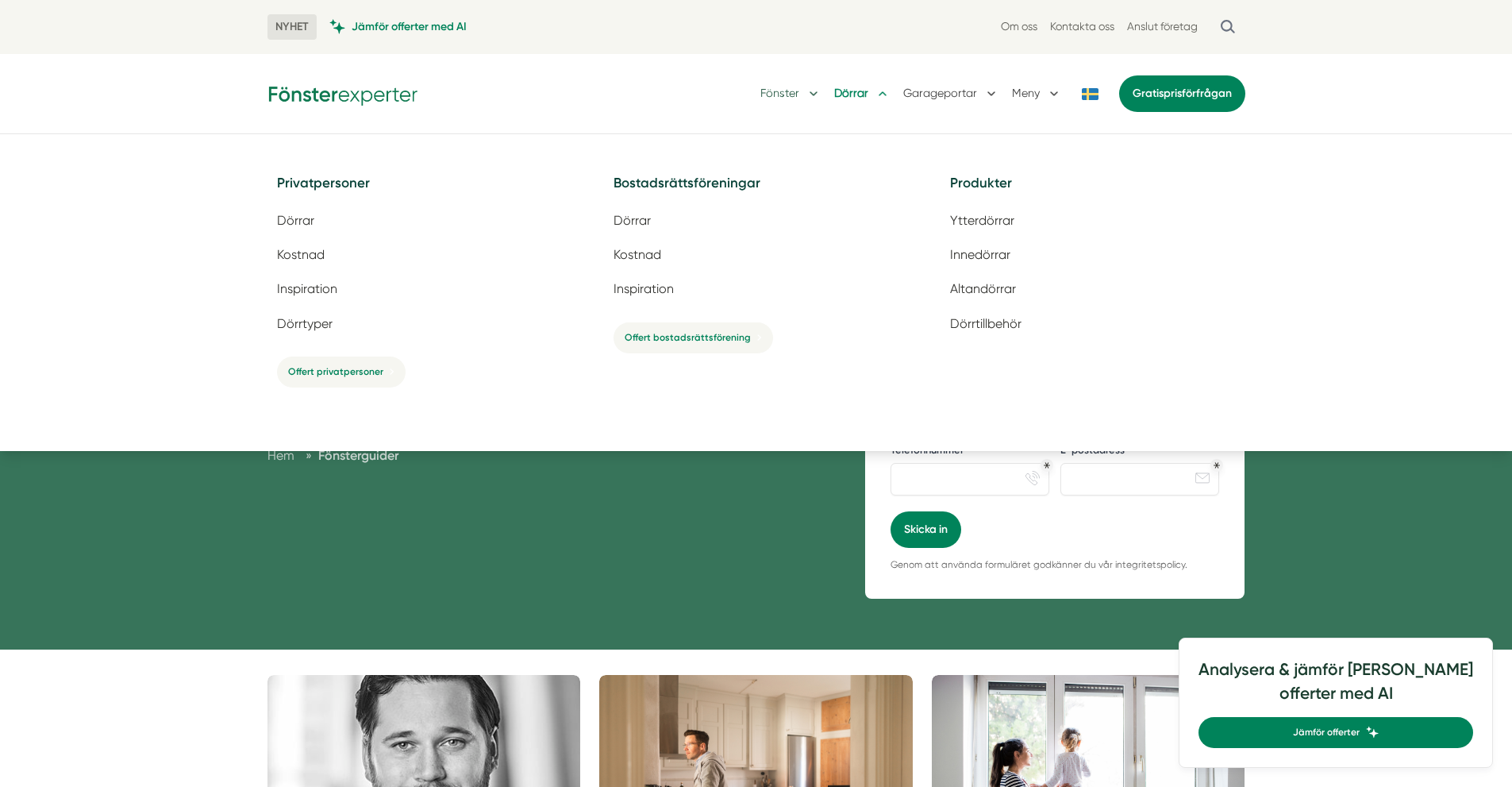
click at [799, 86] on button "Fönster" at bounding box center [790, 93] width 61 height 41
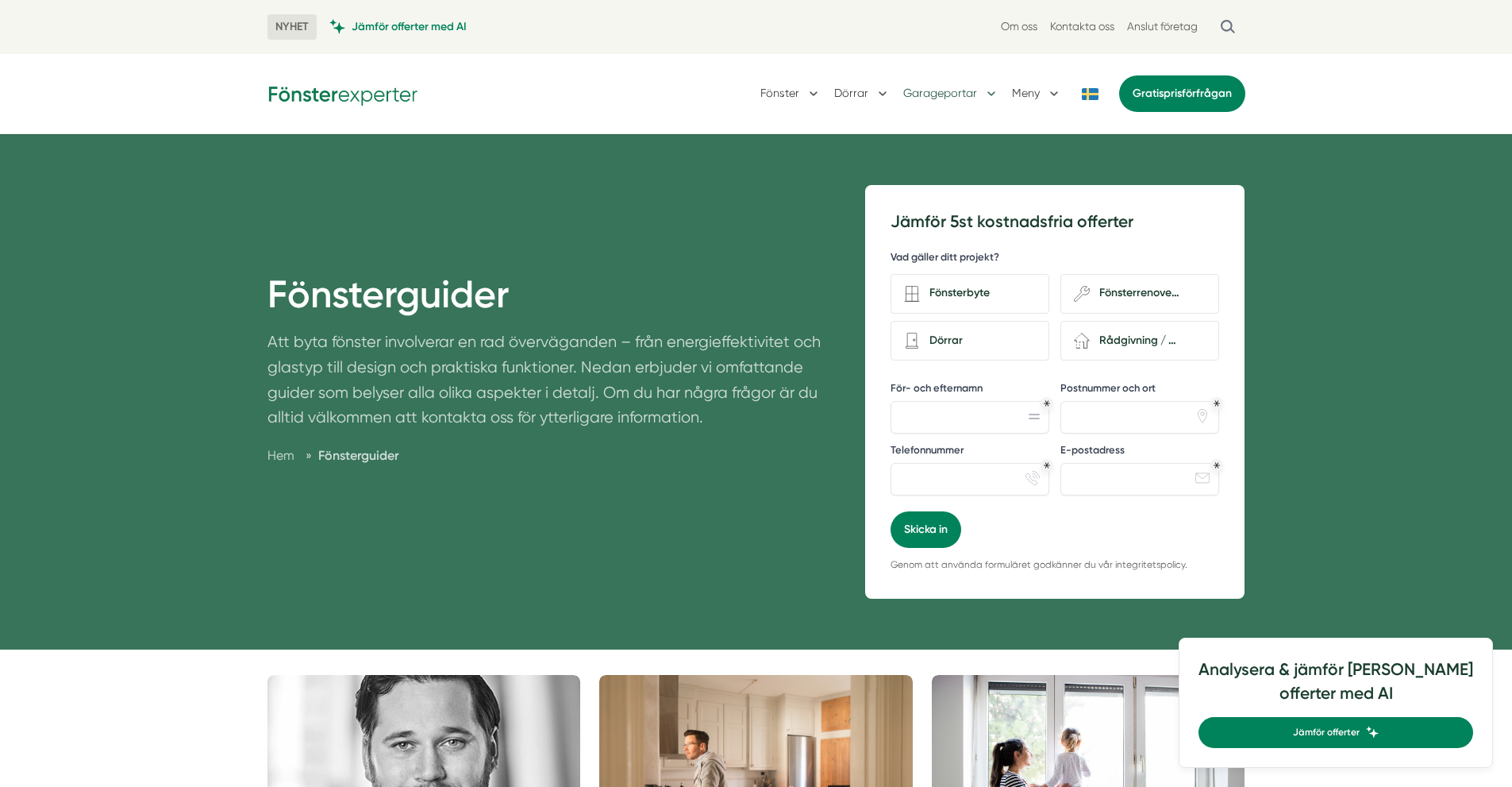
click at [943, 99] on button "Garageportar" at bounding box center [950, 93] width 96 height 41
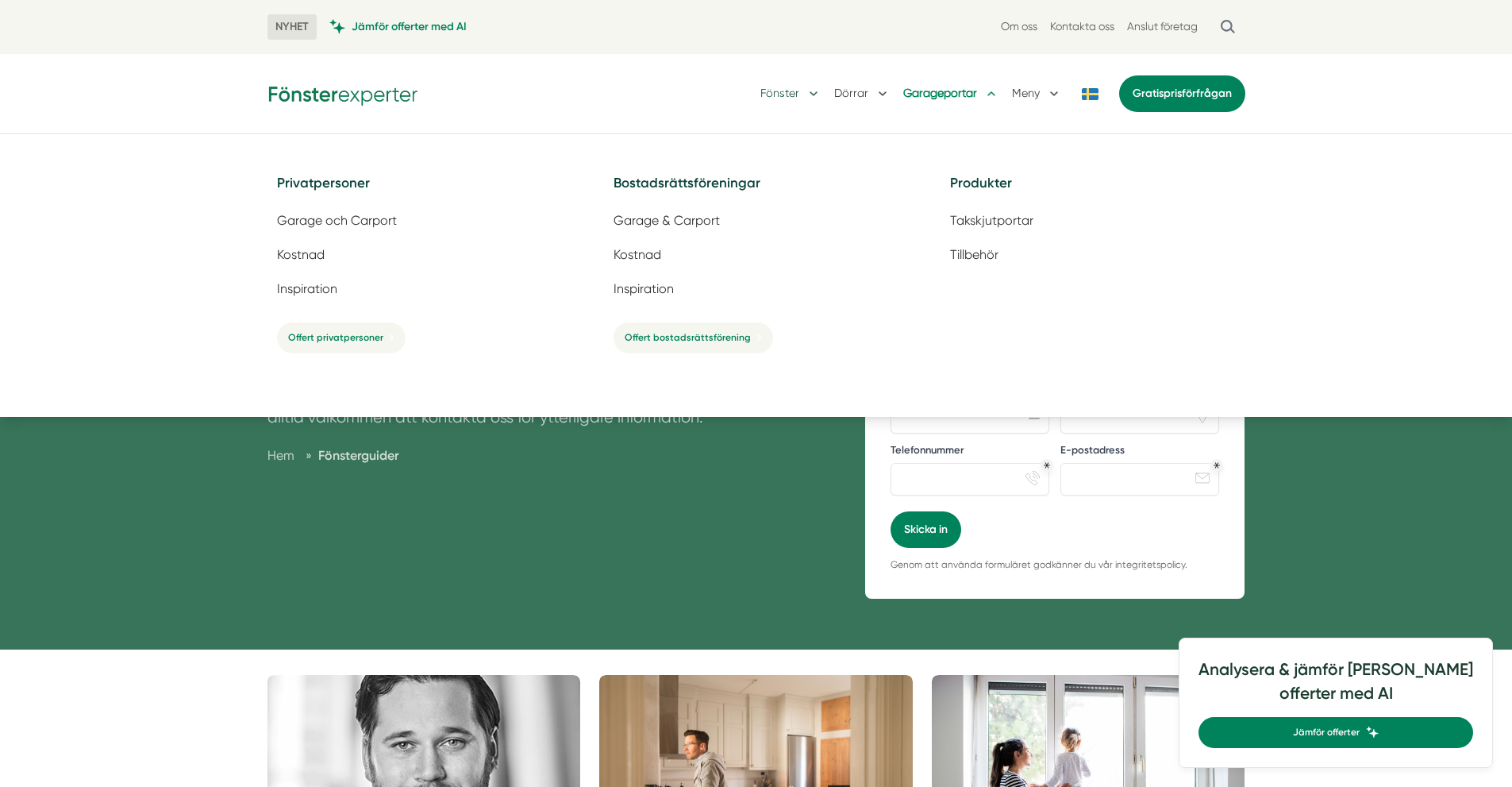
click at [794, 90] on button "Fönster" at bounding box center [790, 93] width 61 height 41
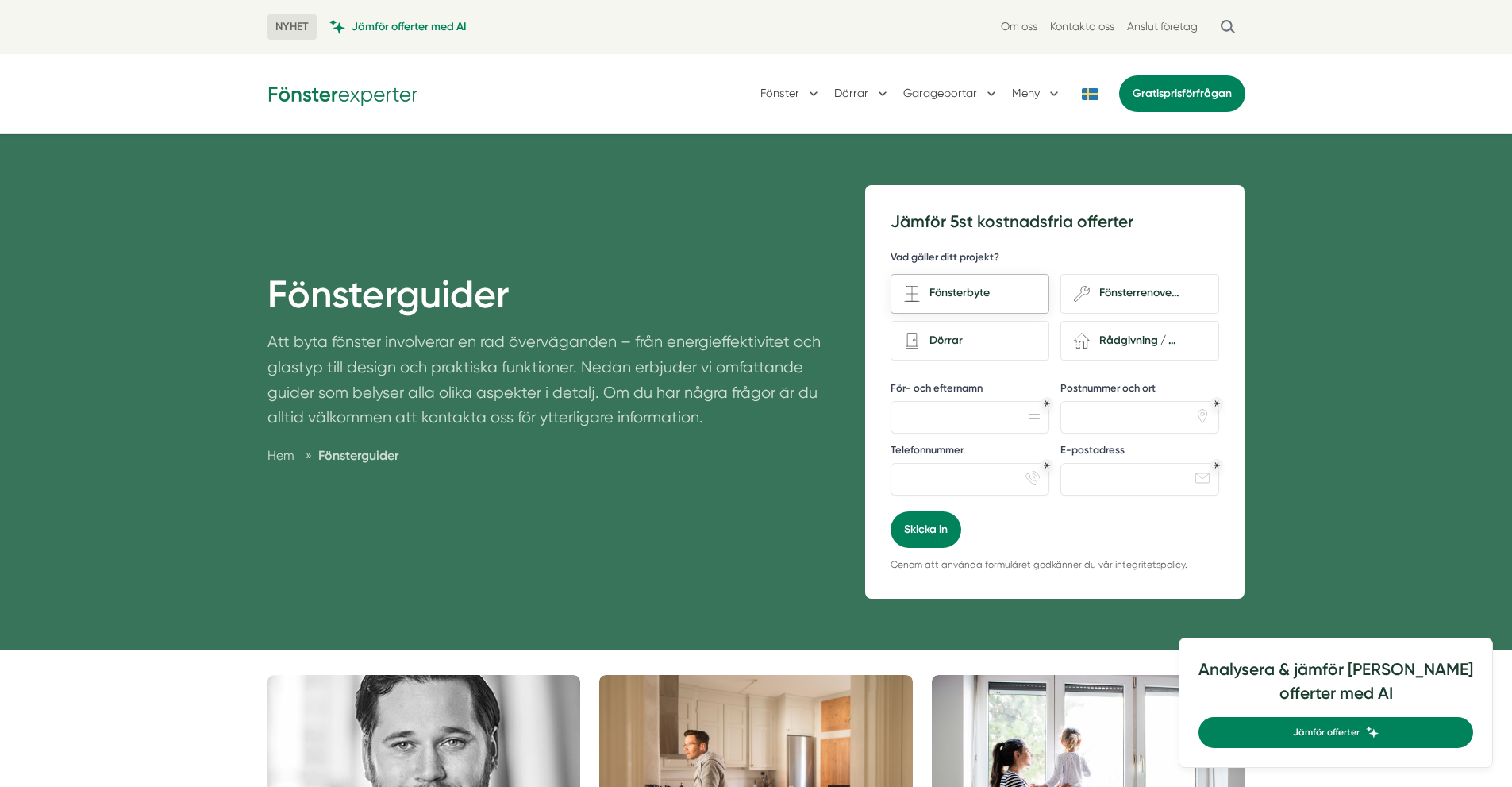
click at [960, 294] on div "Fönsterbyte" at bounding box center [977, 294] width 116 height 22
click at [0, 0] on input "Fönsterbyte" at bounding box center [0, 0] width 0 height 0
click at [785, 103] on button "Fönster" at bounding box center [790, 93] width 61 height 41
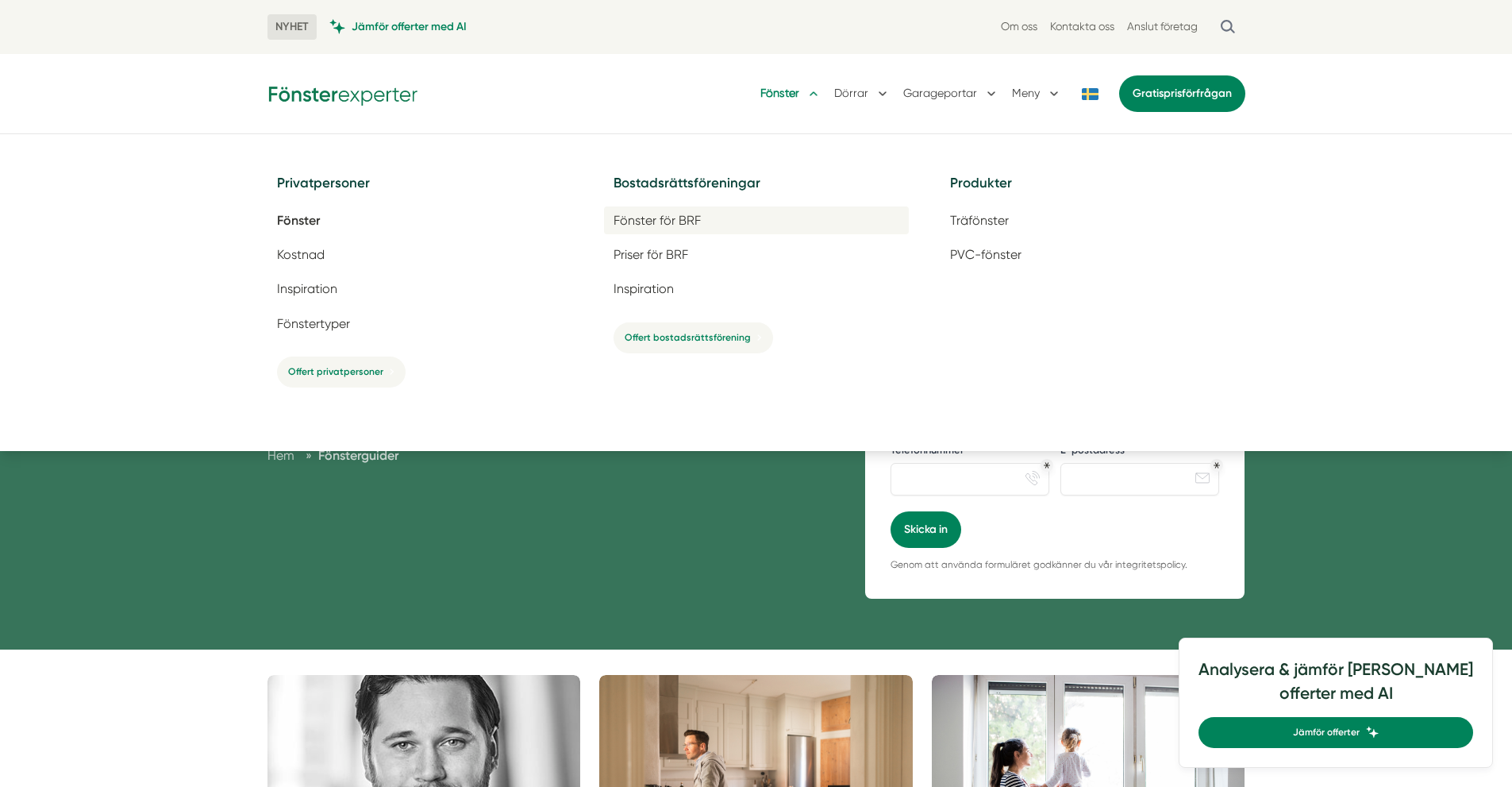
click at [682, 222] on span "Fönster för BRF" at bounding box center [657, 220] width 87 height 15
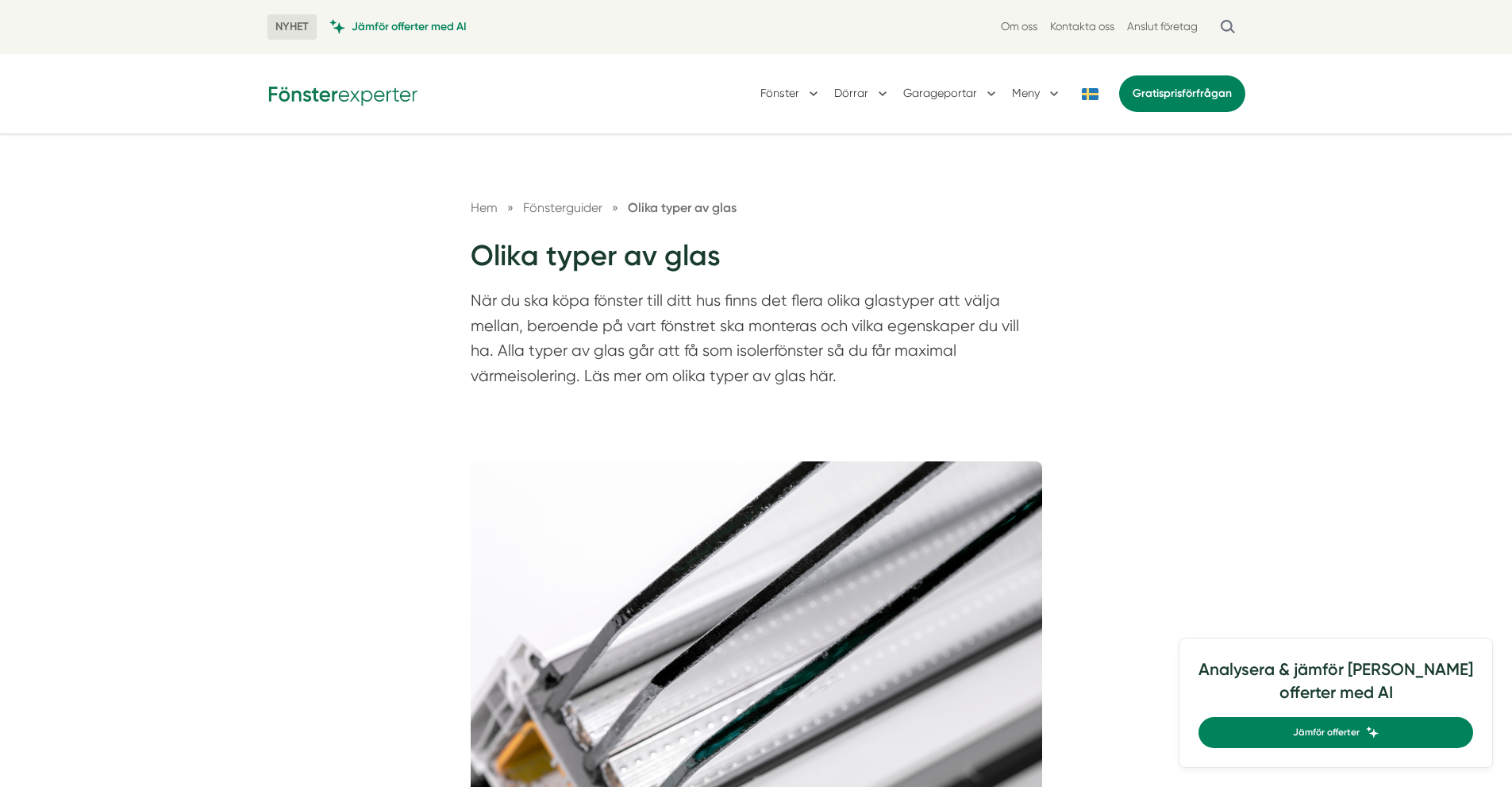
drag, startPoint x: 633, startPoint y: 376, endPoint x: 605, endPoint y: 386, distance: 29.7
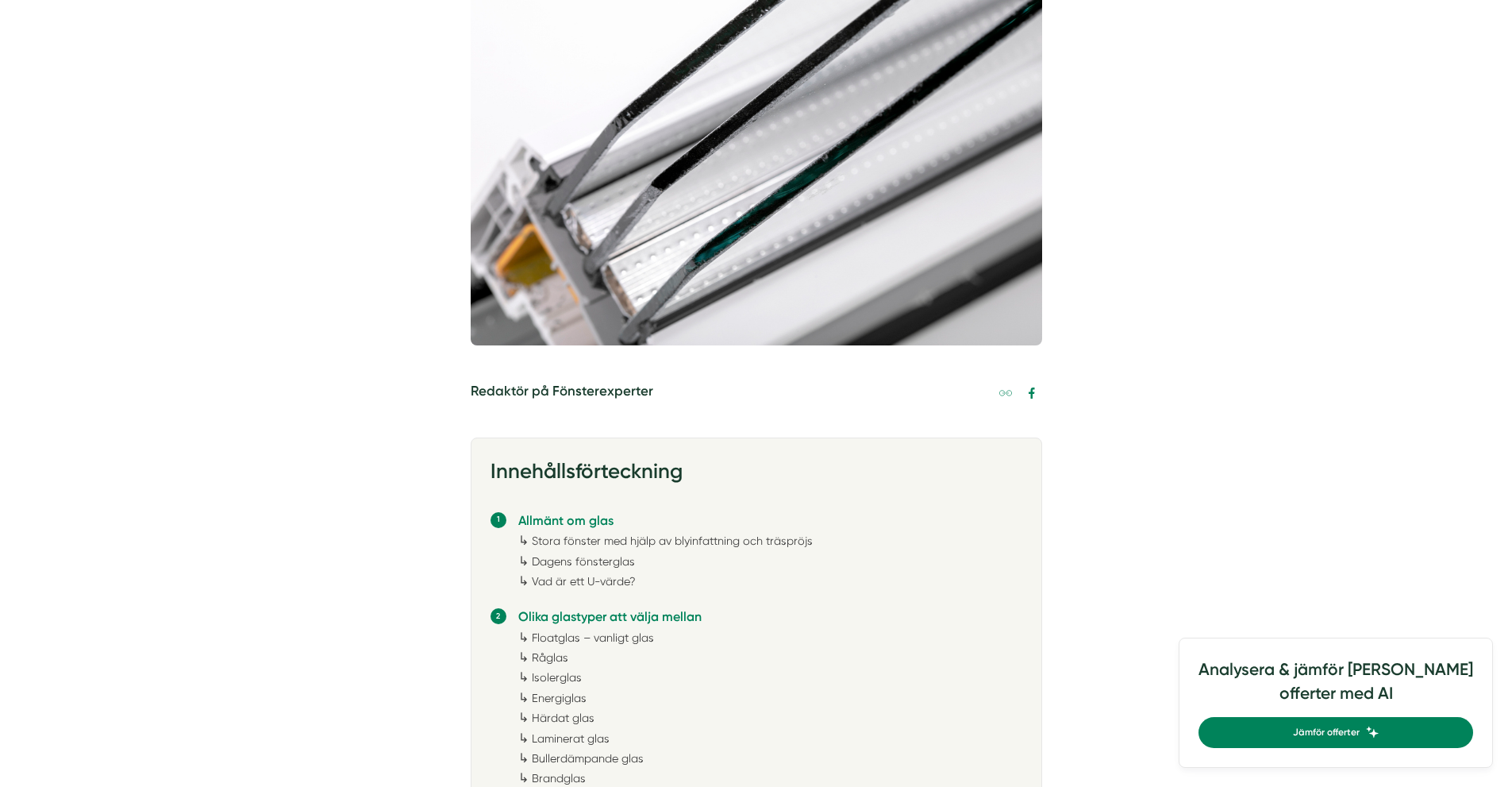
scroll to position [714, 0]
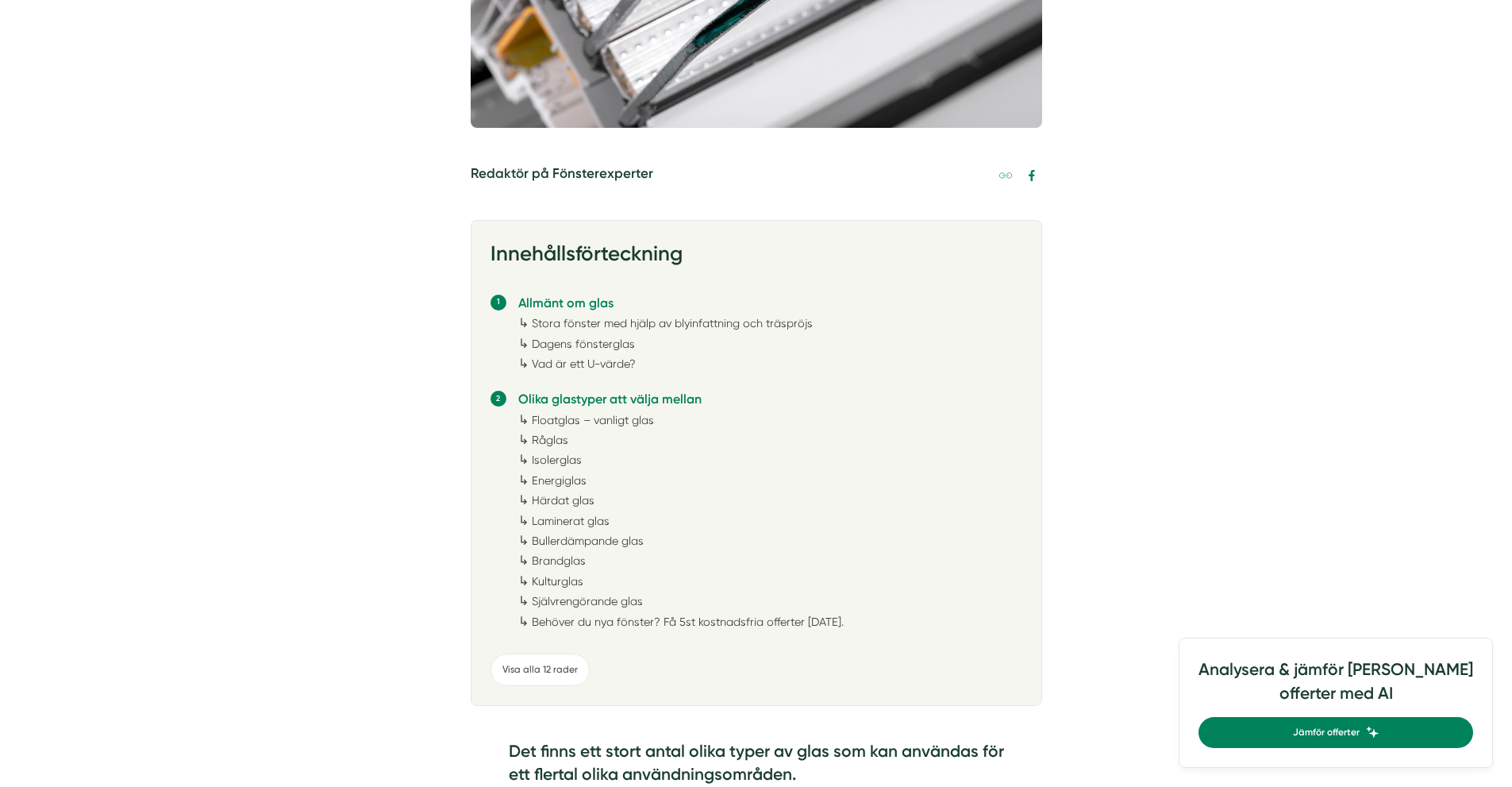
click at [603, 345] on link "Dagens fönsterglas" at bounding box center [583, 343] width 103 height 13
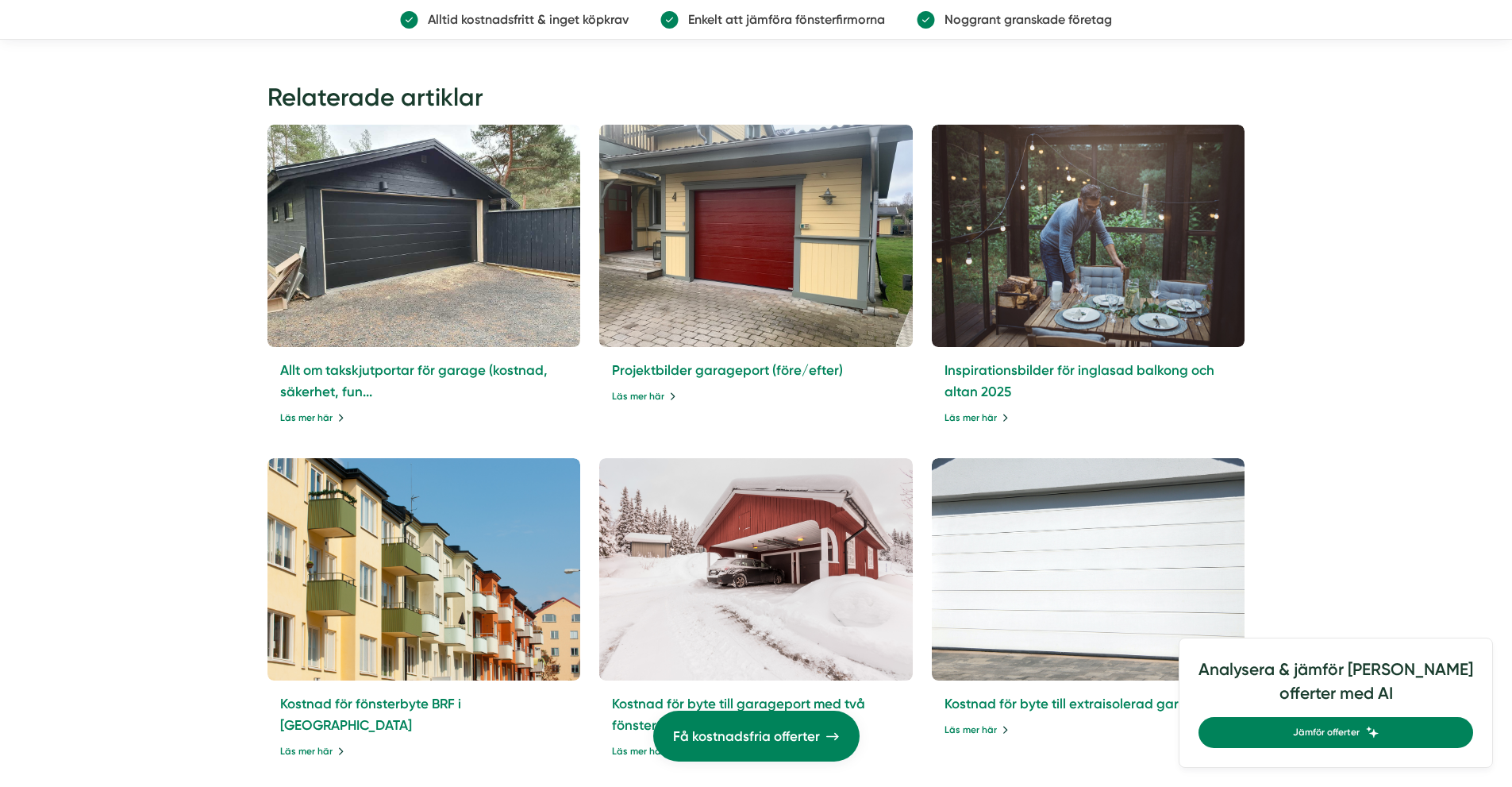
scroll to position [6312, 0]
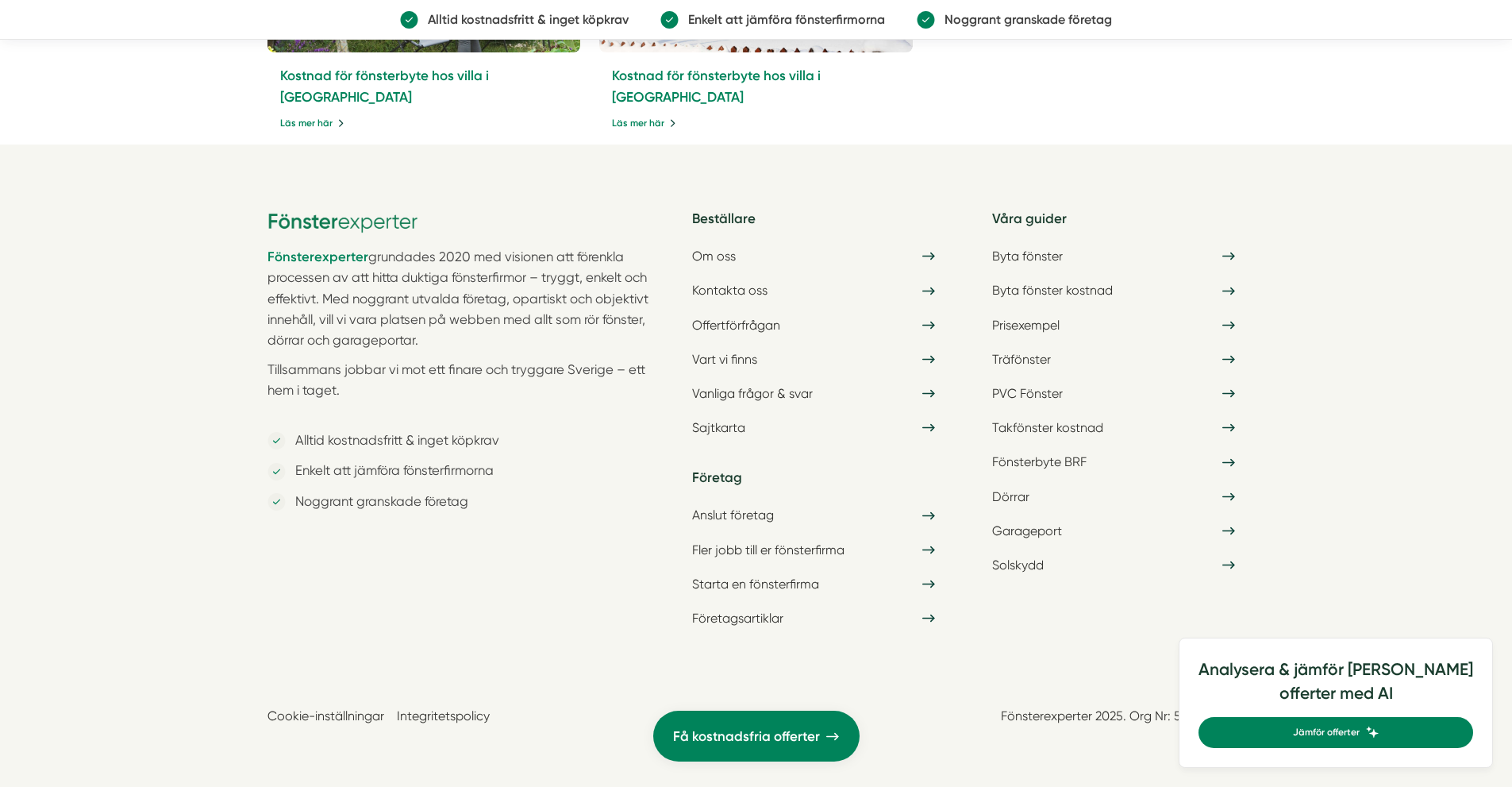
drag, startPoint x: 120, startPoint y: 258, endPoint x: 82, endPoint y: 169, distance: 96.8
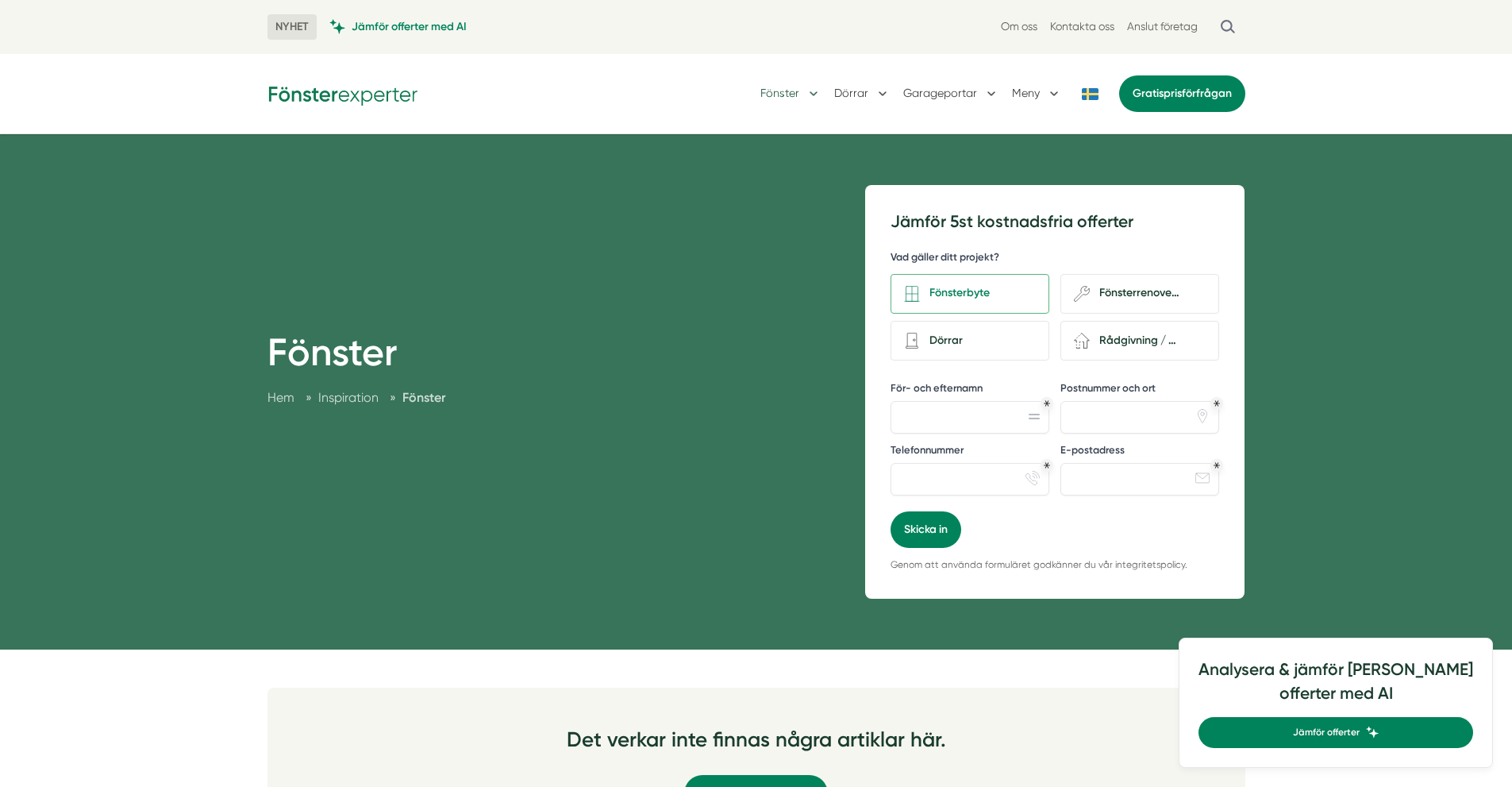
click at [791, 87] on button "Fönster" at bounding box center [790, 93] width 61 height 41
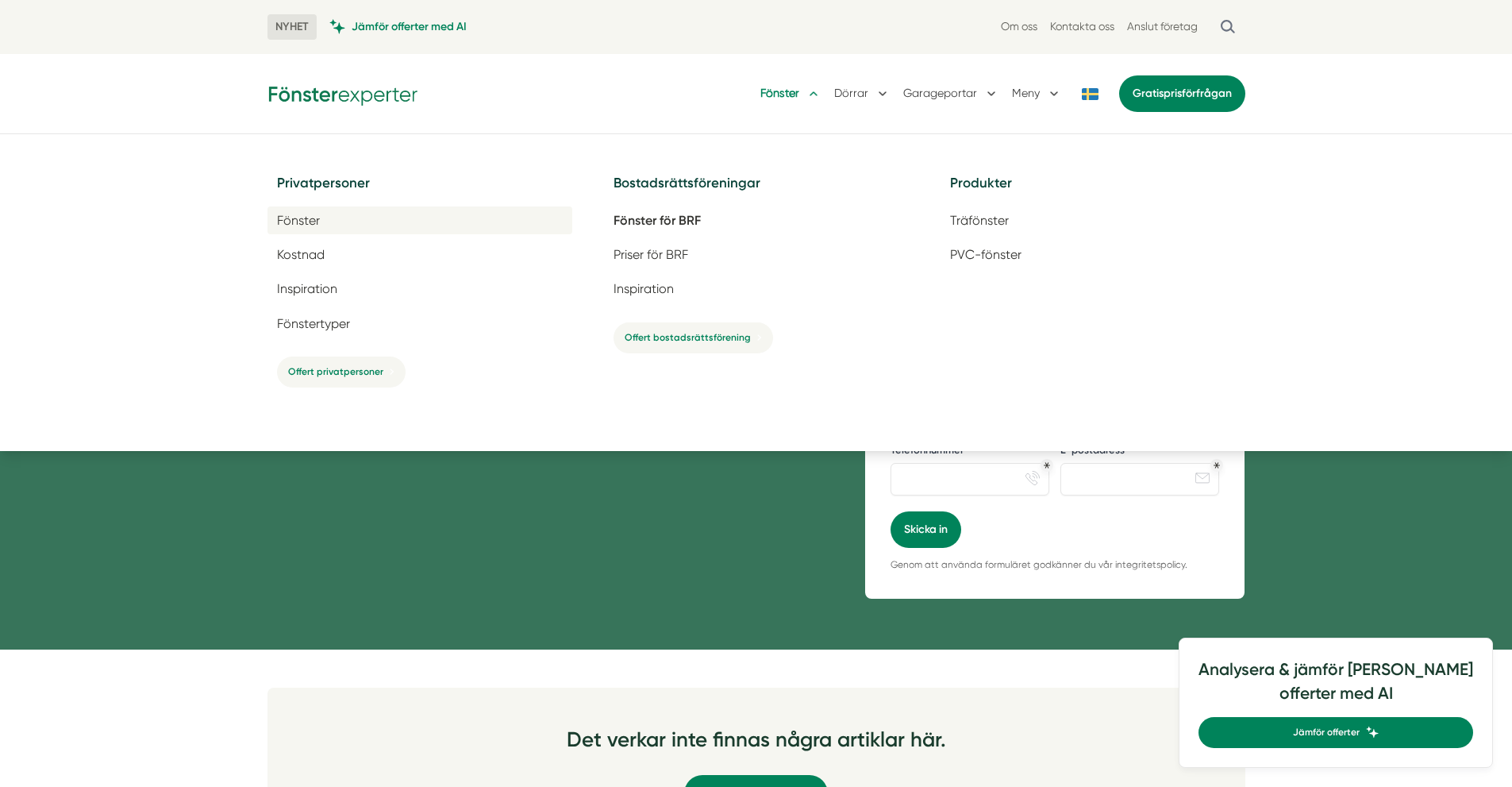
click at [316, 218] on span "Fönster" at bounding box center [298, 220] width 43 height 15
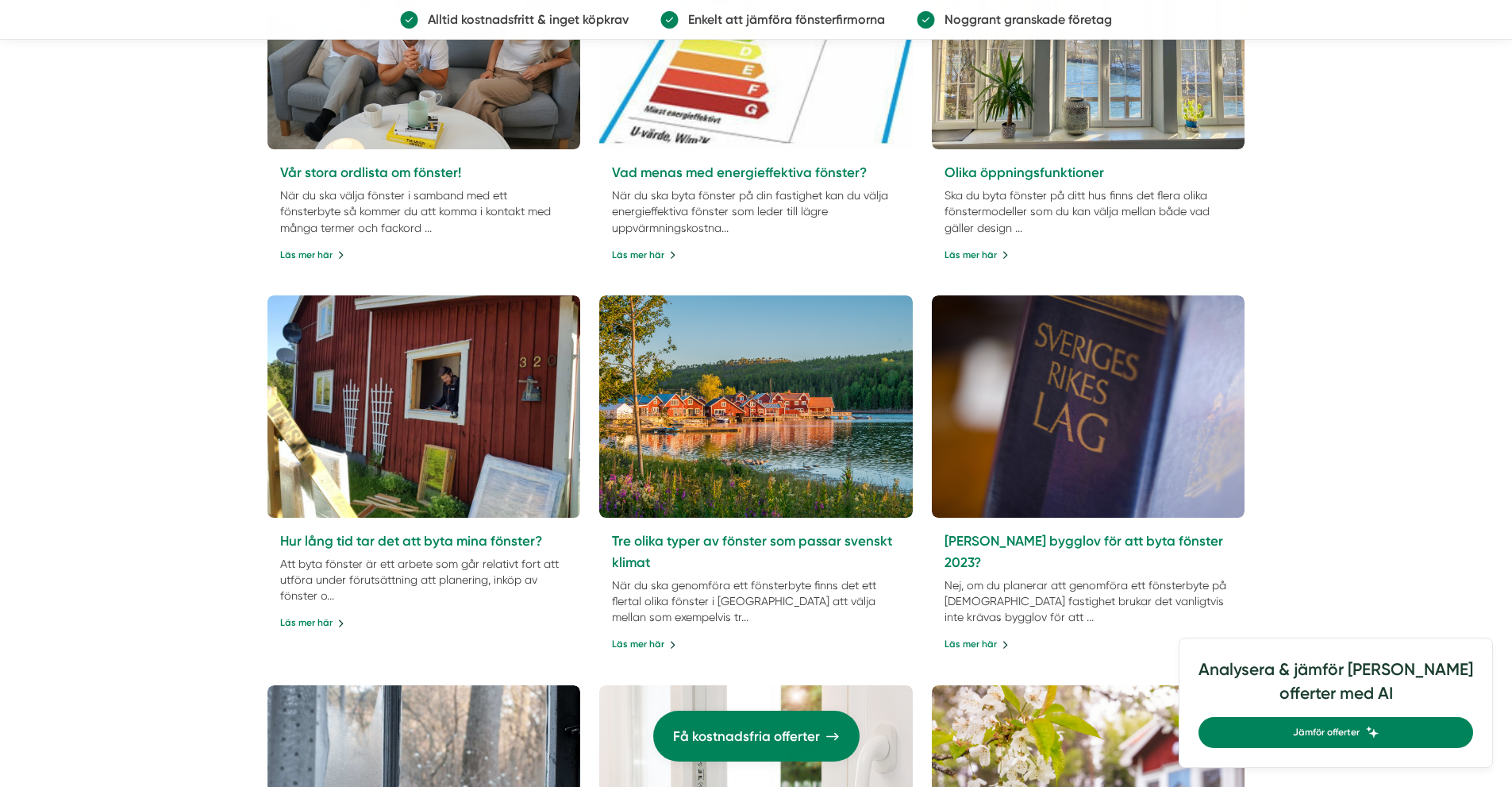
scroll to position [2223, 0]
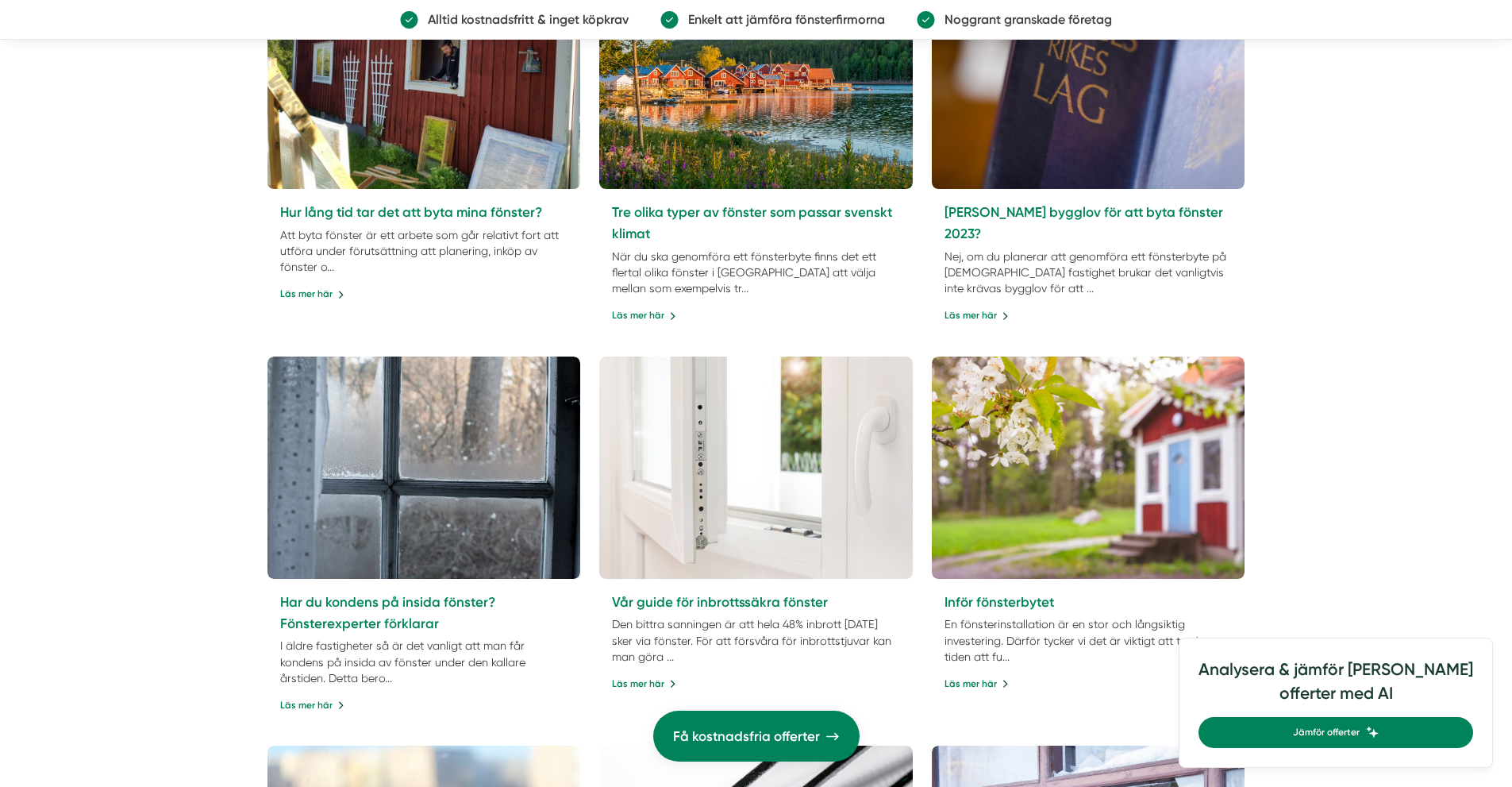
drag, startPoint x: 376, startPoint y: 258, endPoint x: 349, endPoint y: 248, distance: 28.8
